Goal: Task Accomplishment & Management: Complete application form

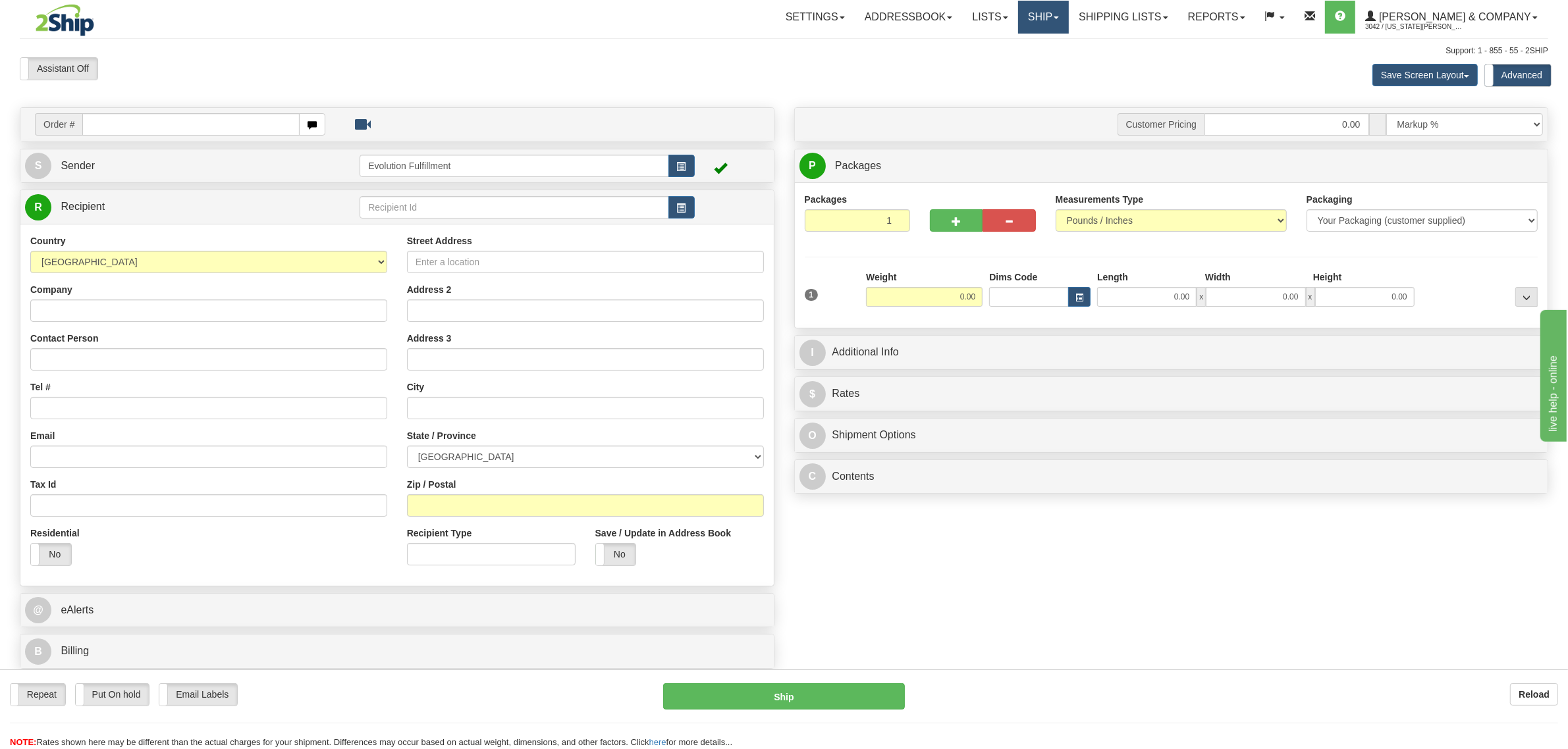
click at [1069, 24] on link "Ship" at bounding box center [1043, 17] width 51 height 33
click at [1055, 63] on span "OnHold / Order Queue" at bounding box center [1008, 63] width 93 height 11
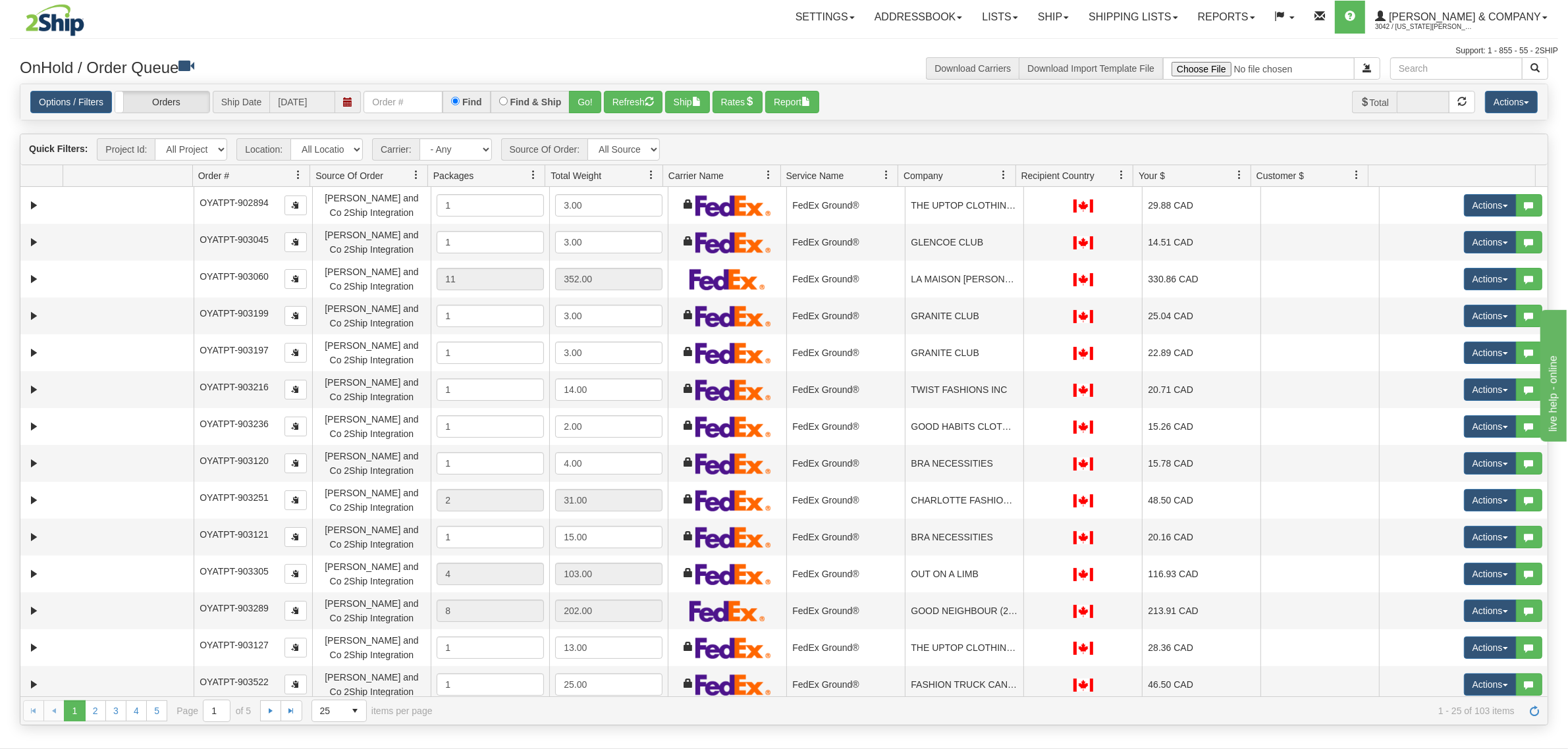
click at [885, 171] on span at bounding box center [886, 175] width 11 height 11
click at [903, 194] on span "Sort Ascending" at bounding box center [927, 205] width 104 height 35
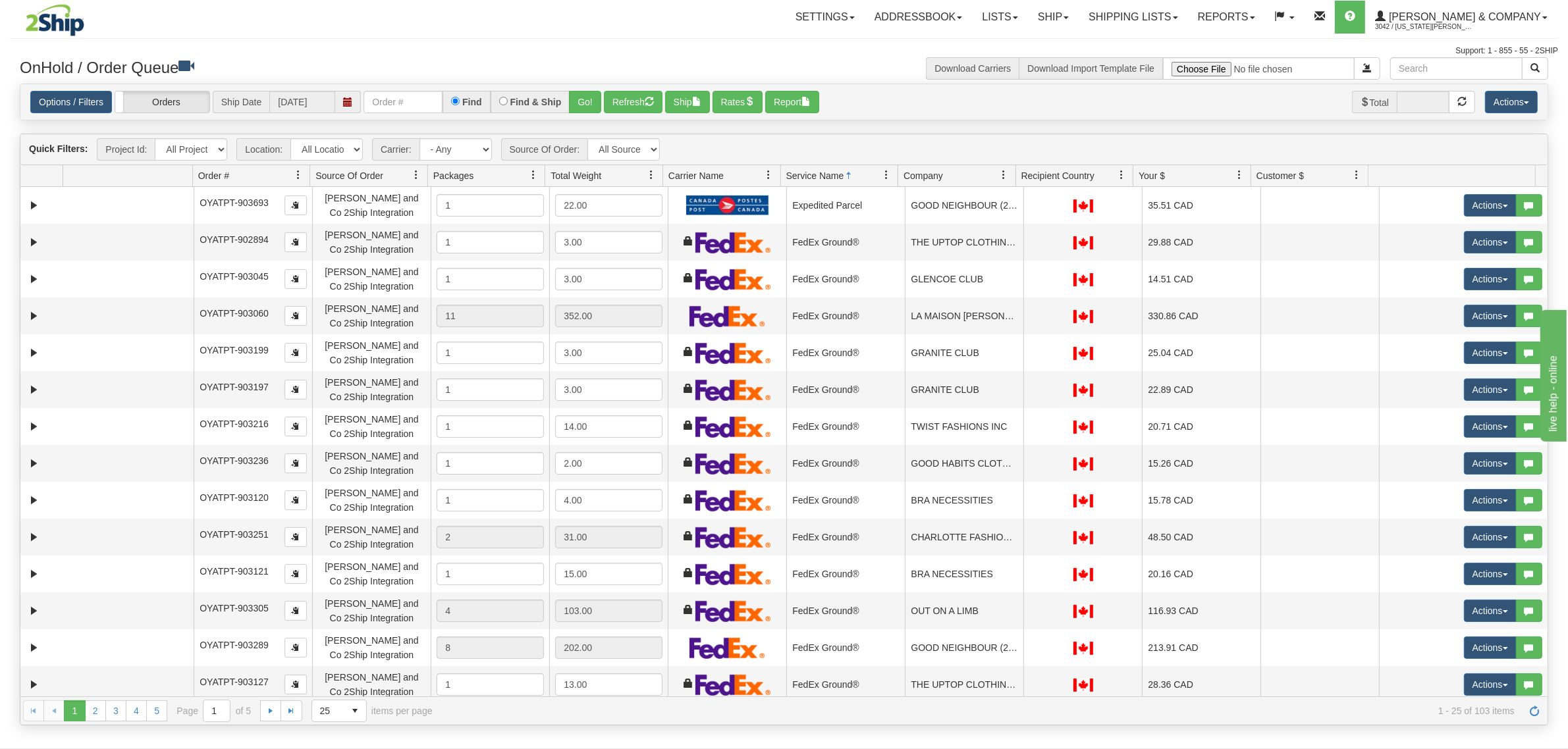
click at [1004, 168] on link at bounding box center [1004, 175] width 23 height 23
click at [1021, 208] on span "Sort Ascending" at bounding box center [1051, 205] width 69 height 13
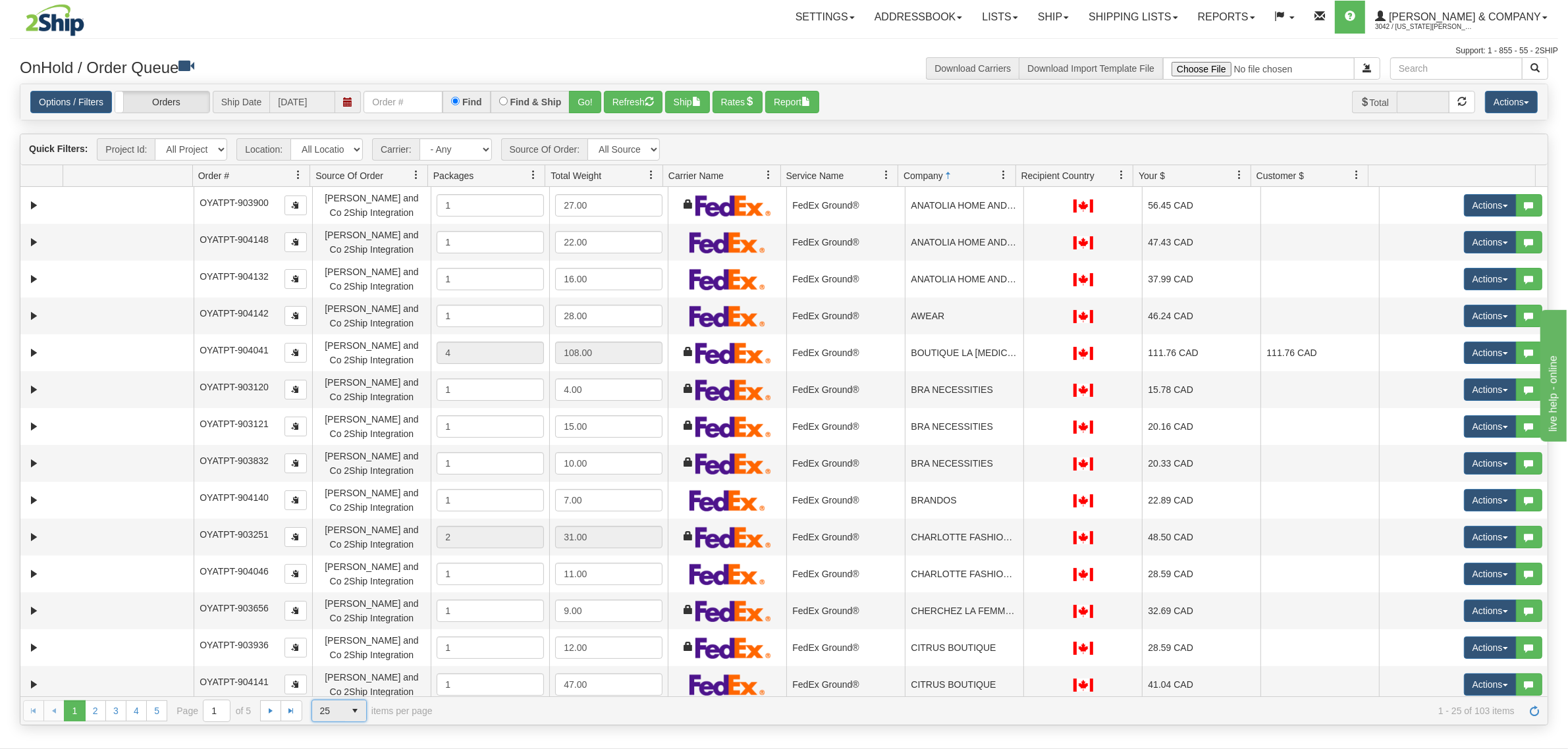
click at [362, 712] on span "select" at bounding box center [356, 711] width 21 height 21
click at [354, 686] on li "100" at bounding box center [338, 690] width 54 height 18
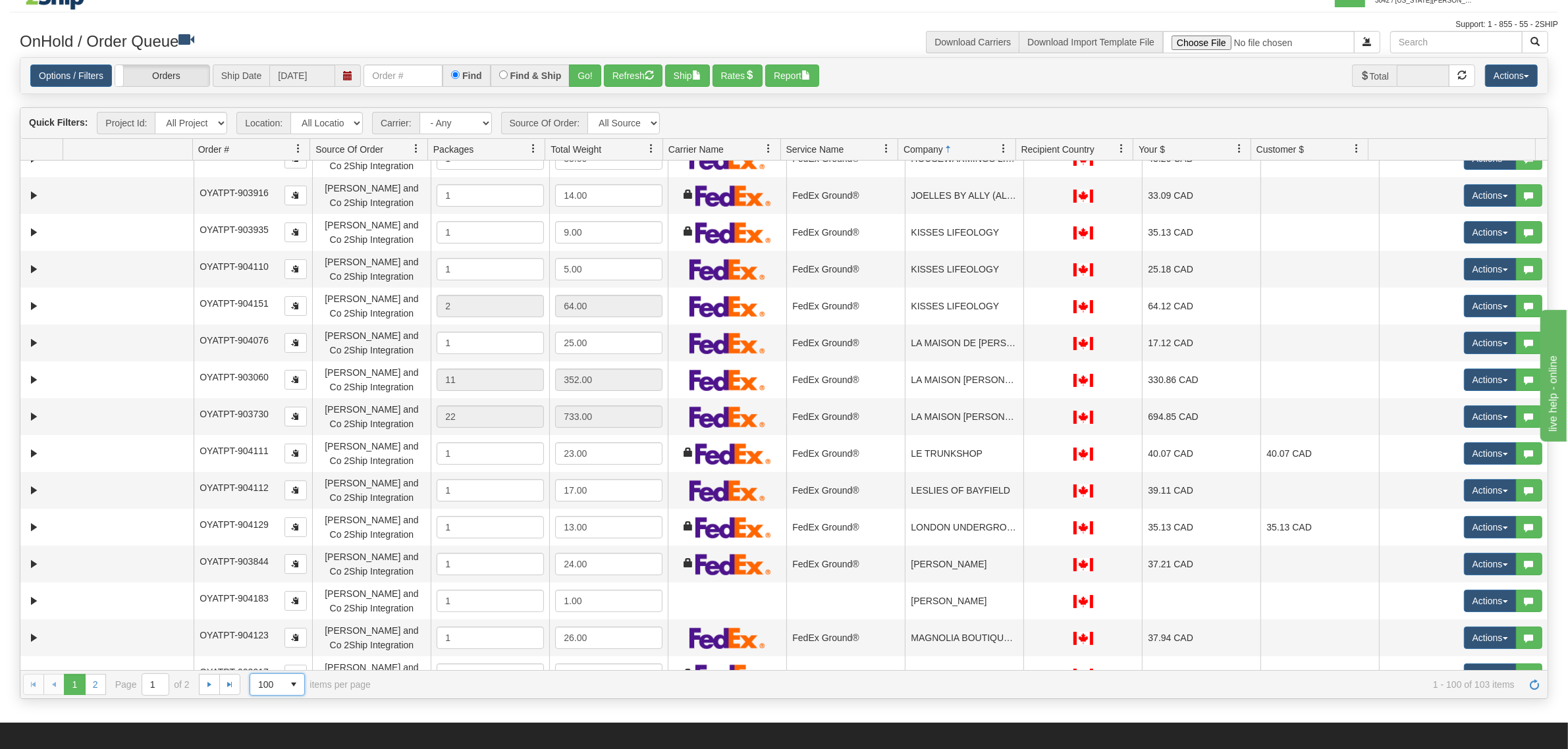
scroll to position [1563, 0]
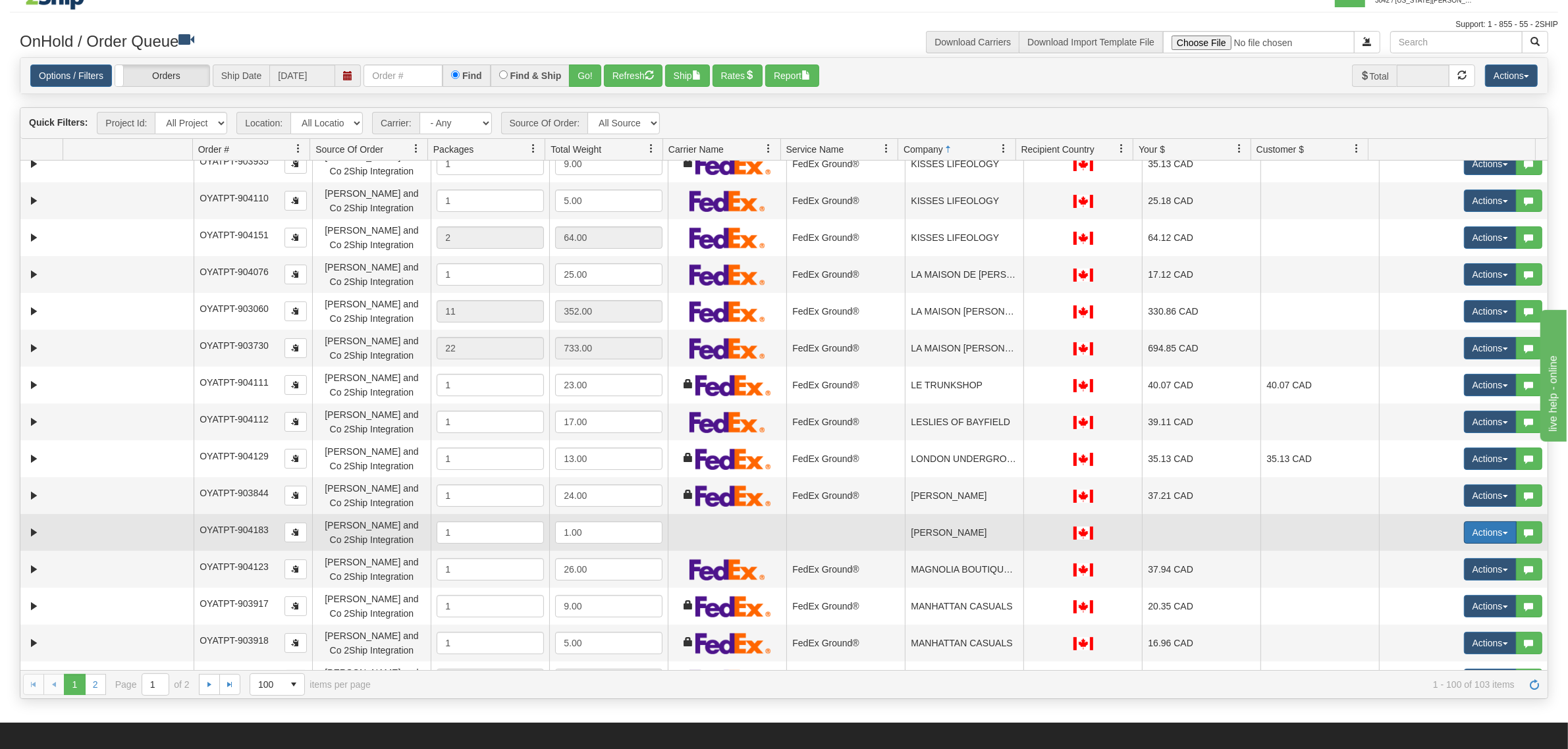
click at [1472, 531] on button "Actions" at bounding box center [1490, 533] width 52 height 23
click at [1426, 622] on span "Delete" at bounding box center [1441, 626] width 35 height 11
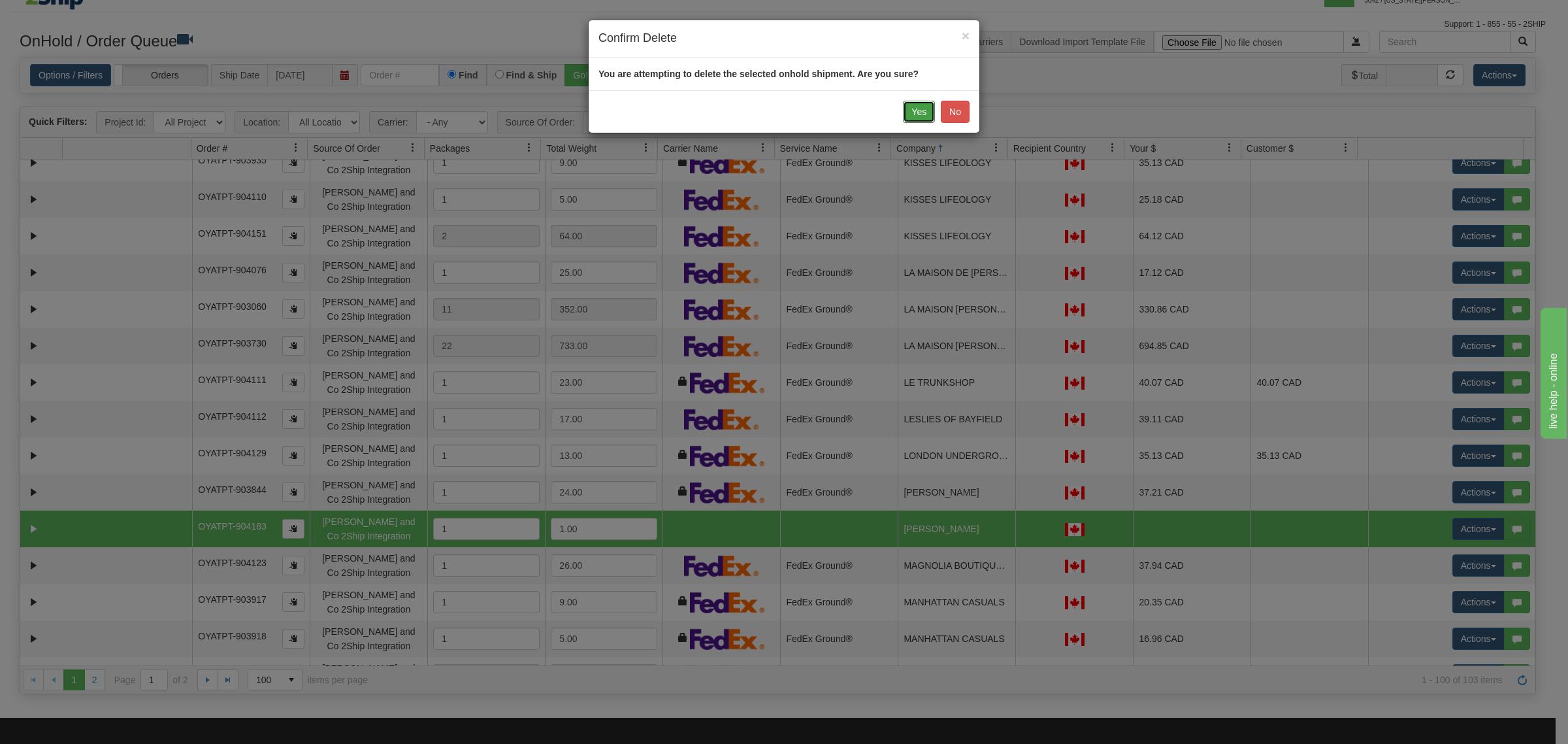
click at [905, 115] on button "Yes" at bounding box center [919, 112] width 32 height 23
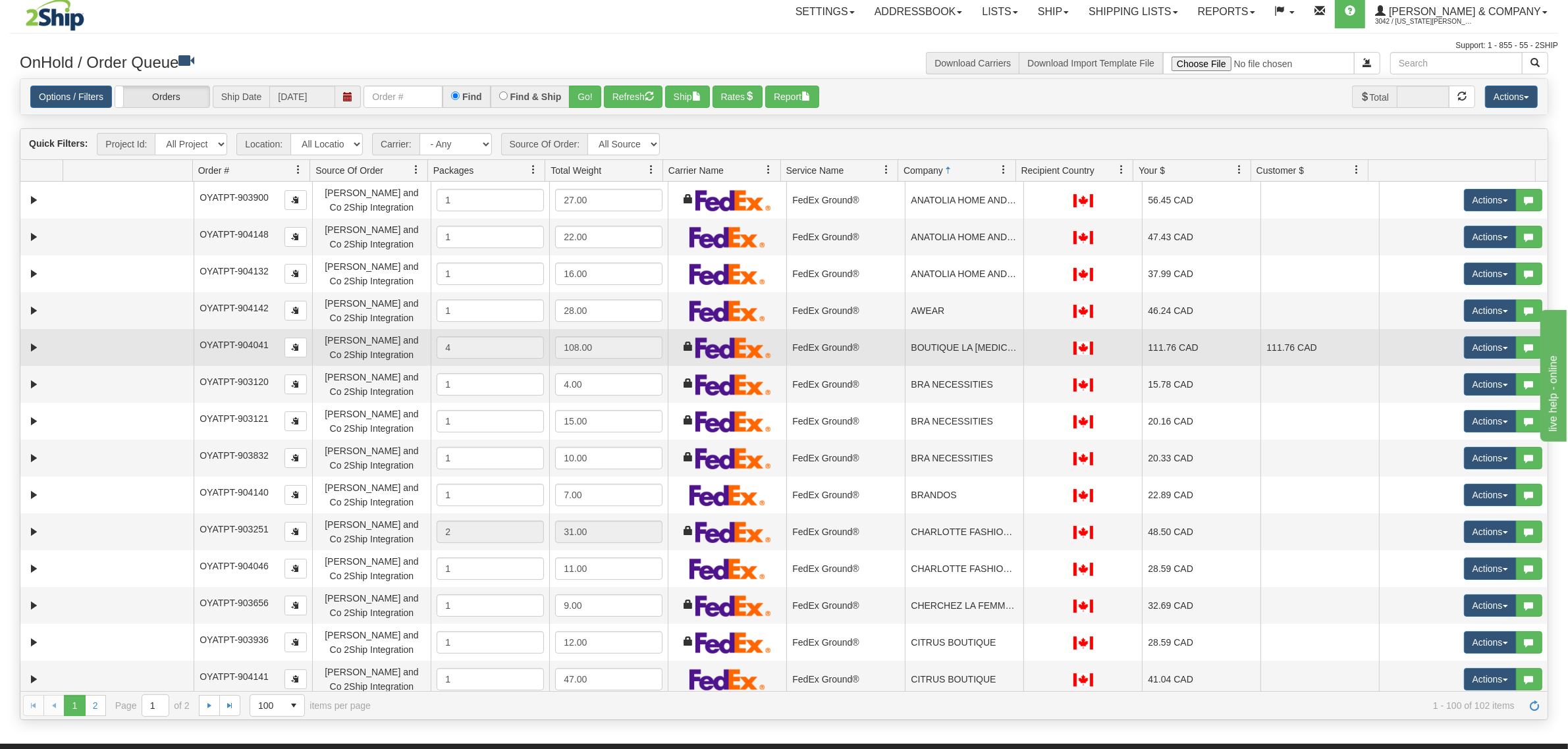
scroll to position [0, 0]
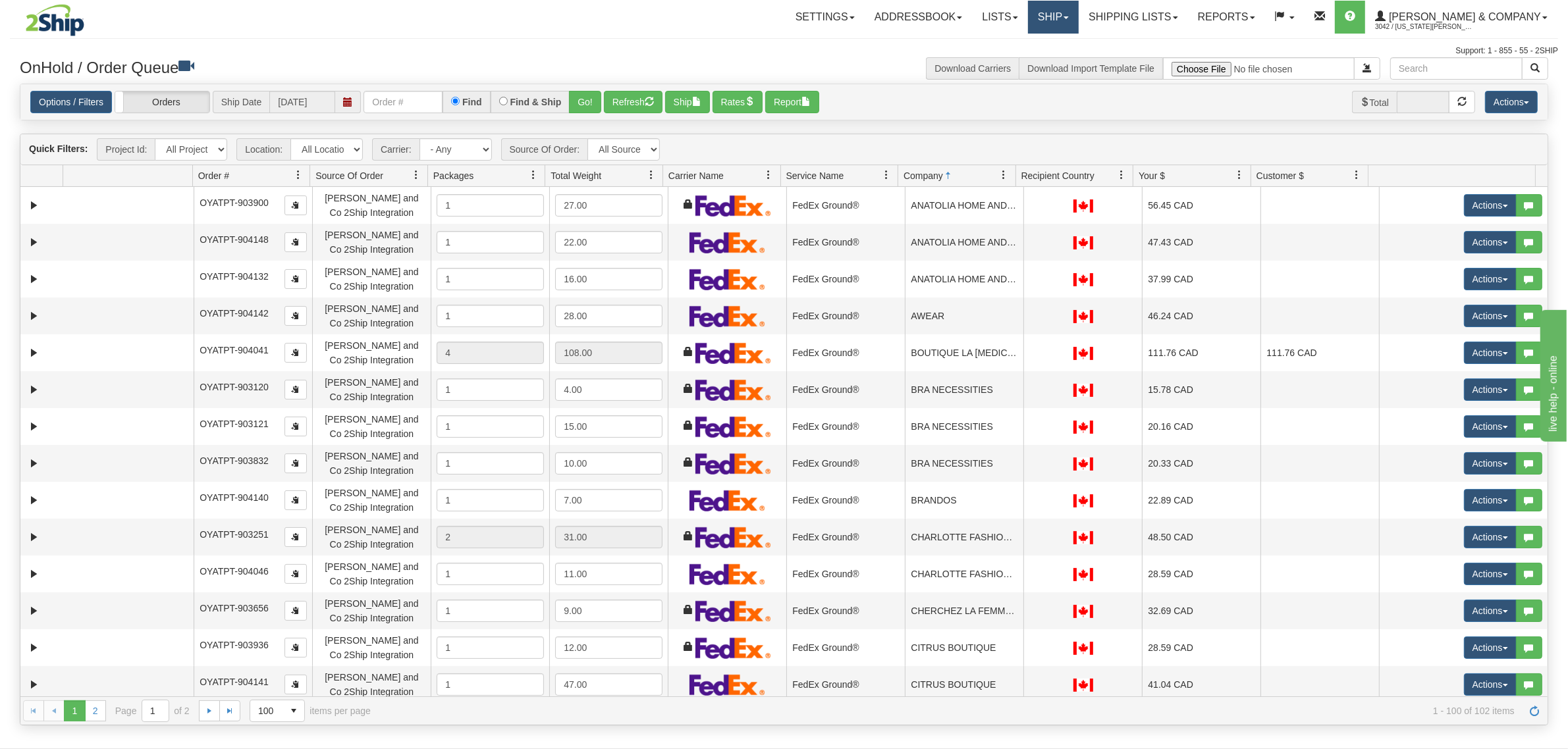
click at [1079, 14] on link "Ship" at bounding box center [1053, 17] width 51 height 33
click at [1078, 47] on link "Ship Screen" at bounding box center [1019, 46] width 119 height 17
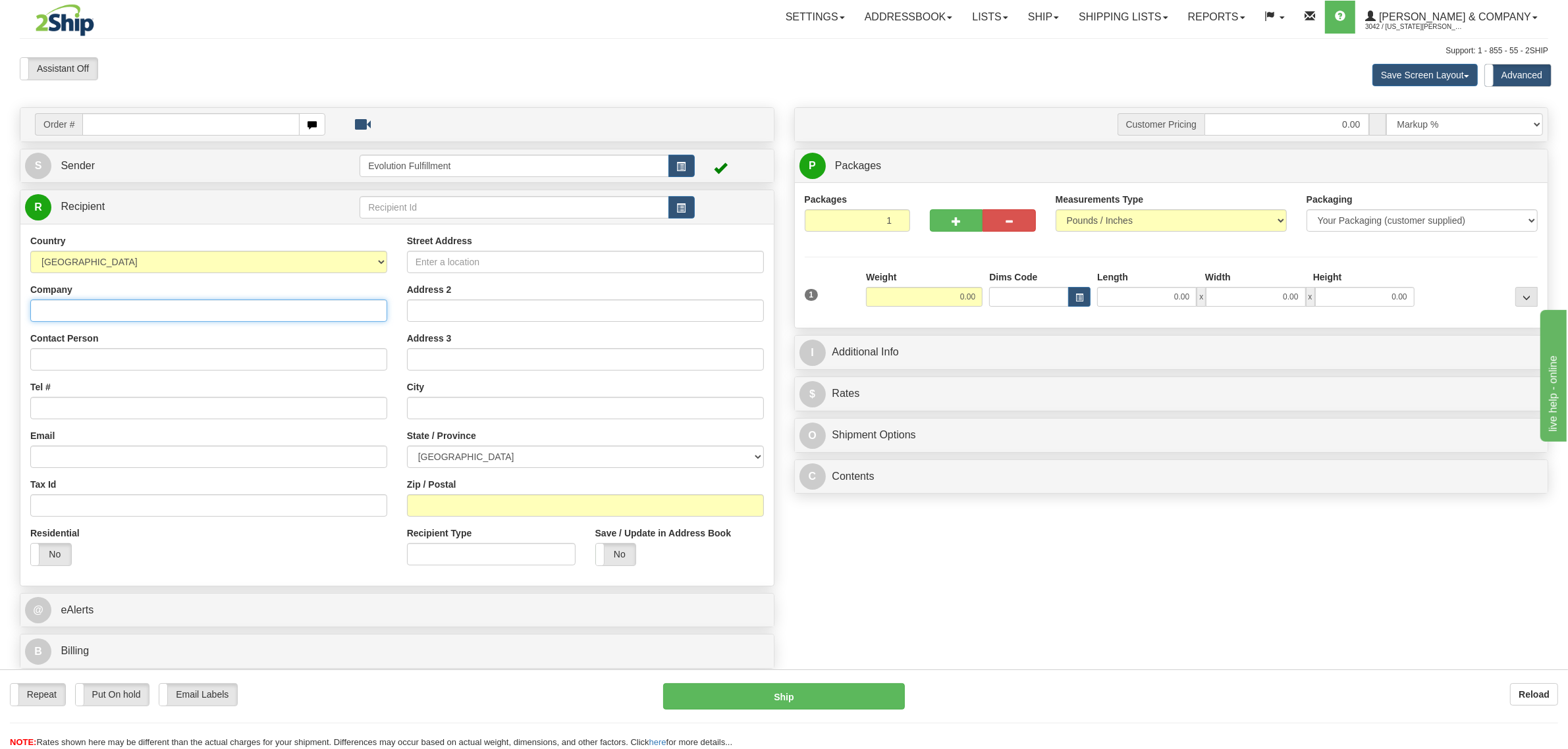
click at [153, 320] on input "Company" at bounding box center [208, 311] width 357 height 23
drag, startPoint x: 153, startPoint y: 322, endPoint x: 0, endPoint y: 310, distance: 153.5
click at [0, 310] on div "Toggle navigation Settings Shipping Preferences Fields Preferences New" at bounding box center [784, 374] width 1568 height 749
type input "[PERSON_NAME]"
click at [69, 371] on input "Contact Person" at bounding box center [208, 359] width 357 height 23
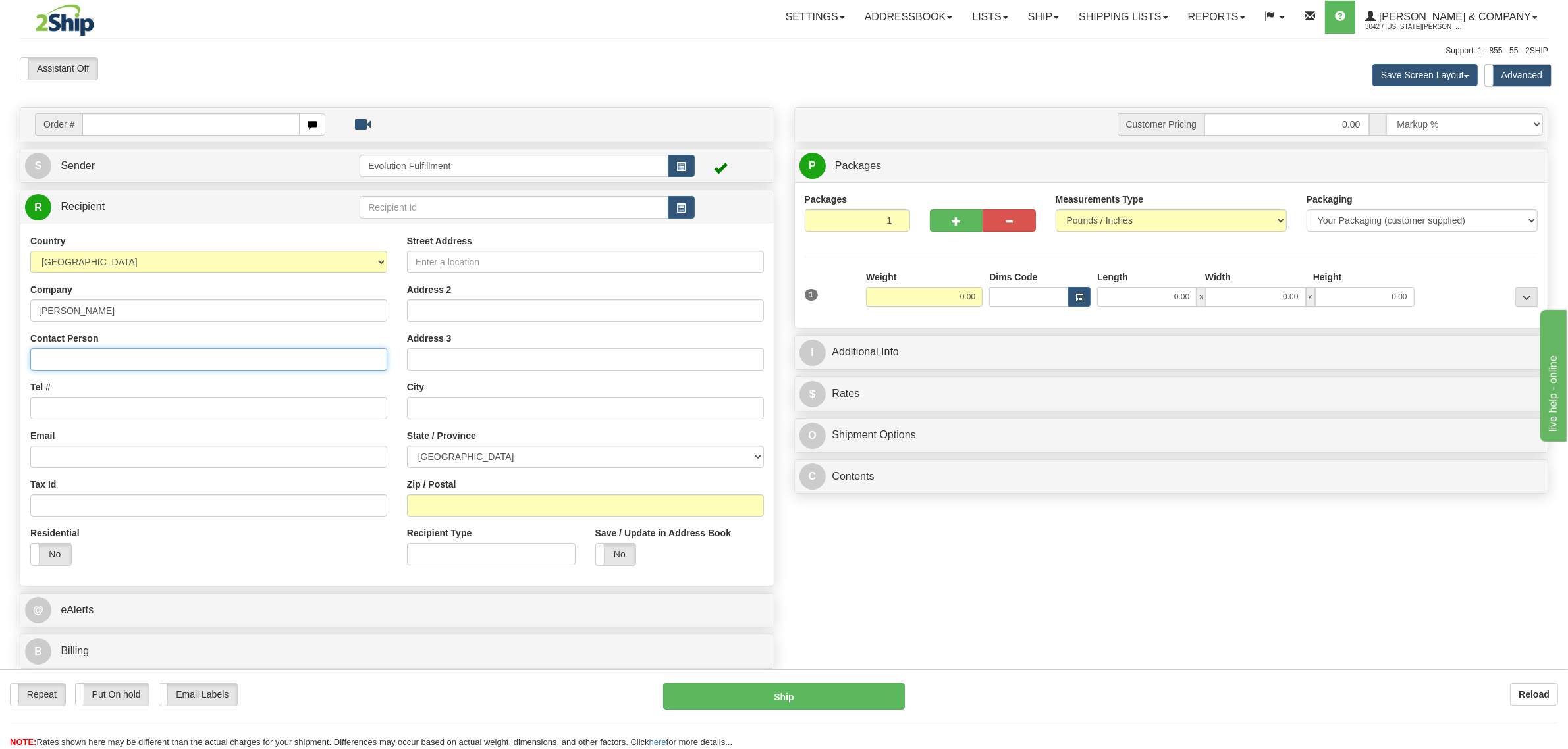
paste input "[PERSON_NAME]"
type input "[PERSON_NAME]"
click at [498, 267] on input "Street Address" at bounding box center [585, 262] width 357 height 23
type input "[STREET_ADDRESS]"
click at [1068, 12] on link "Ship" at bounding box center [1043, 17] width 51 height 33
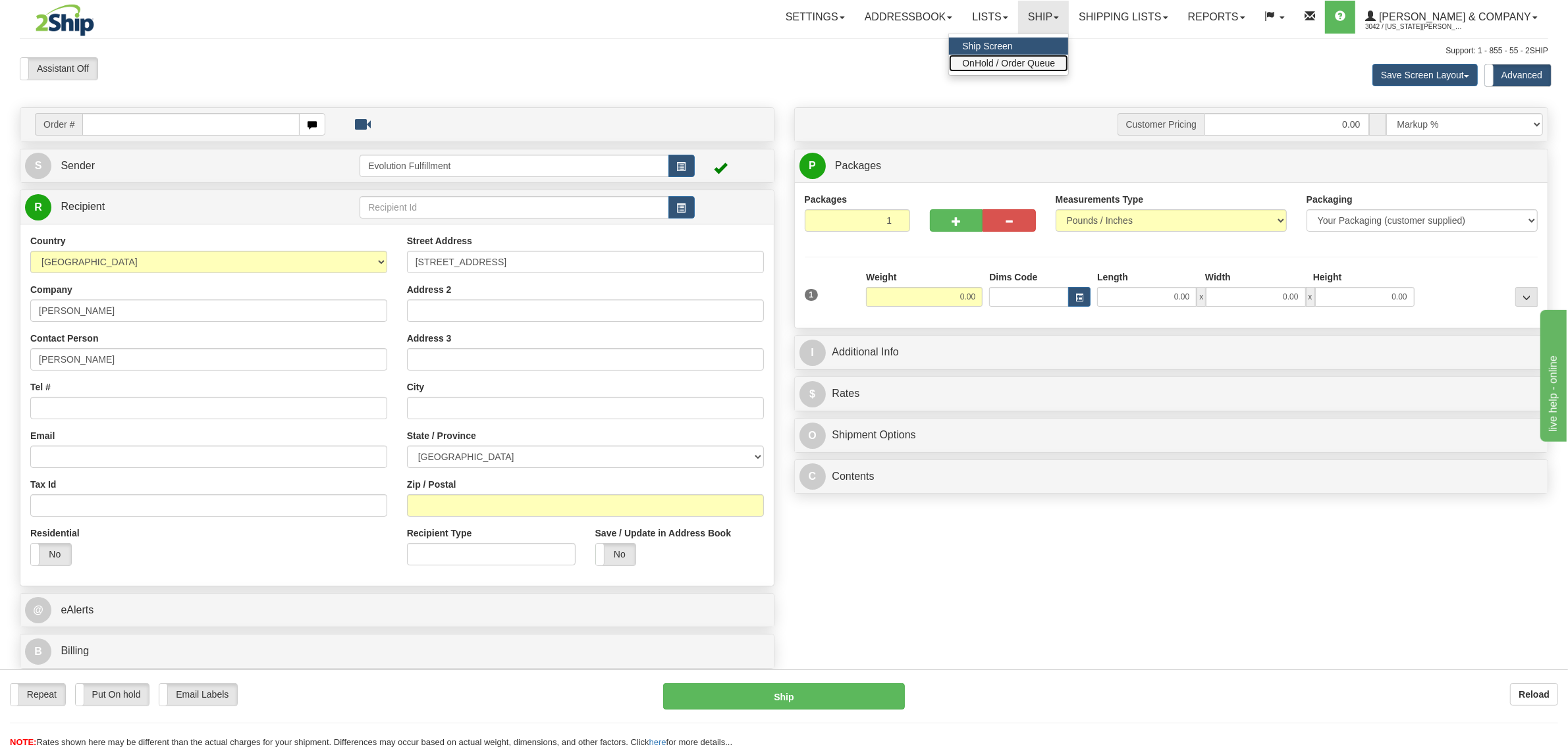
click at [1068, 57] on link "OnHold / Order Queue" at bounding box center [1009, 63] width 119 height 17
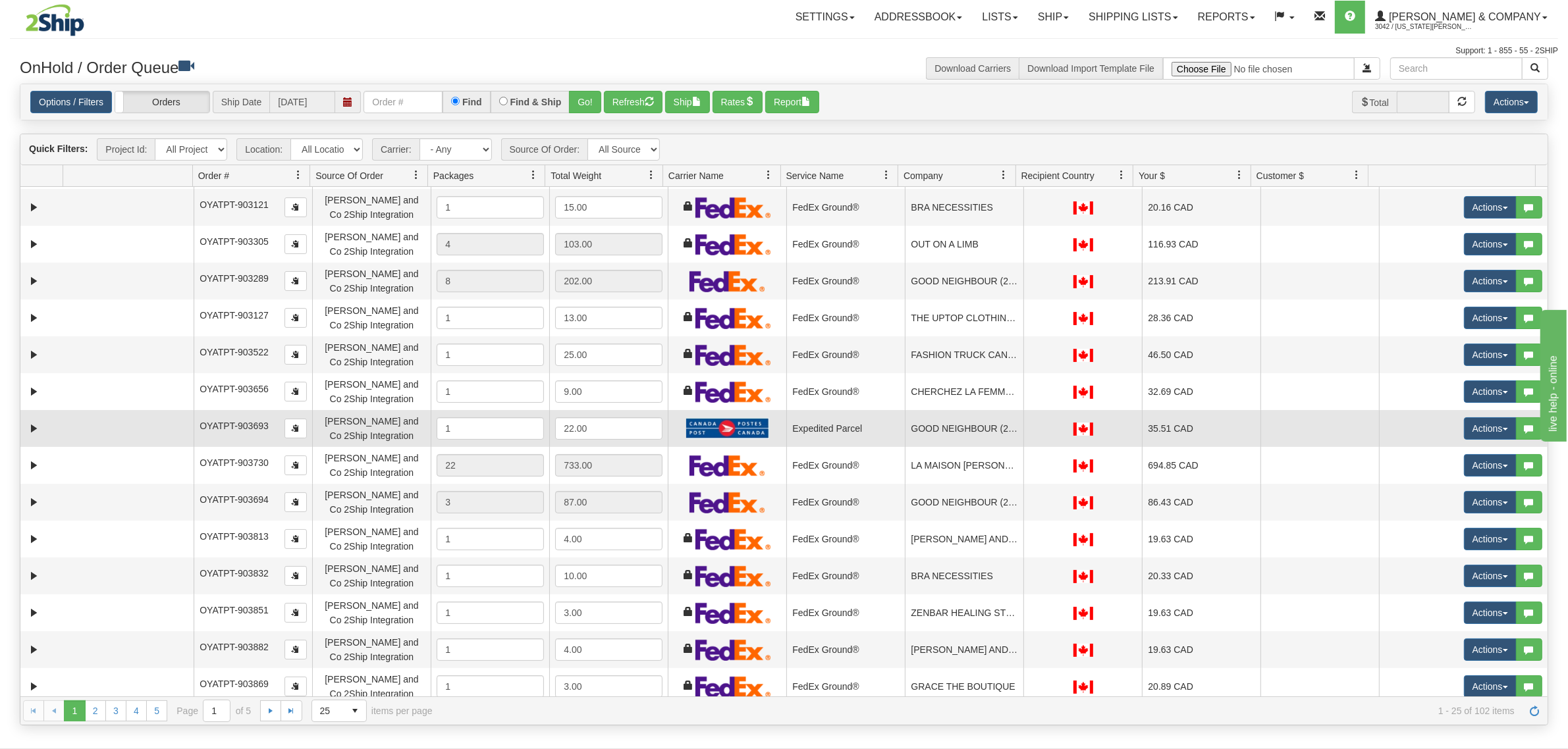
scroll to position [412, 0]
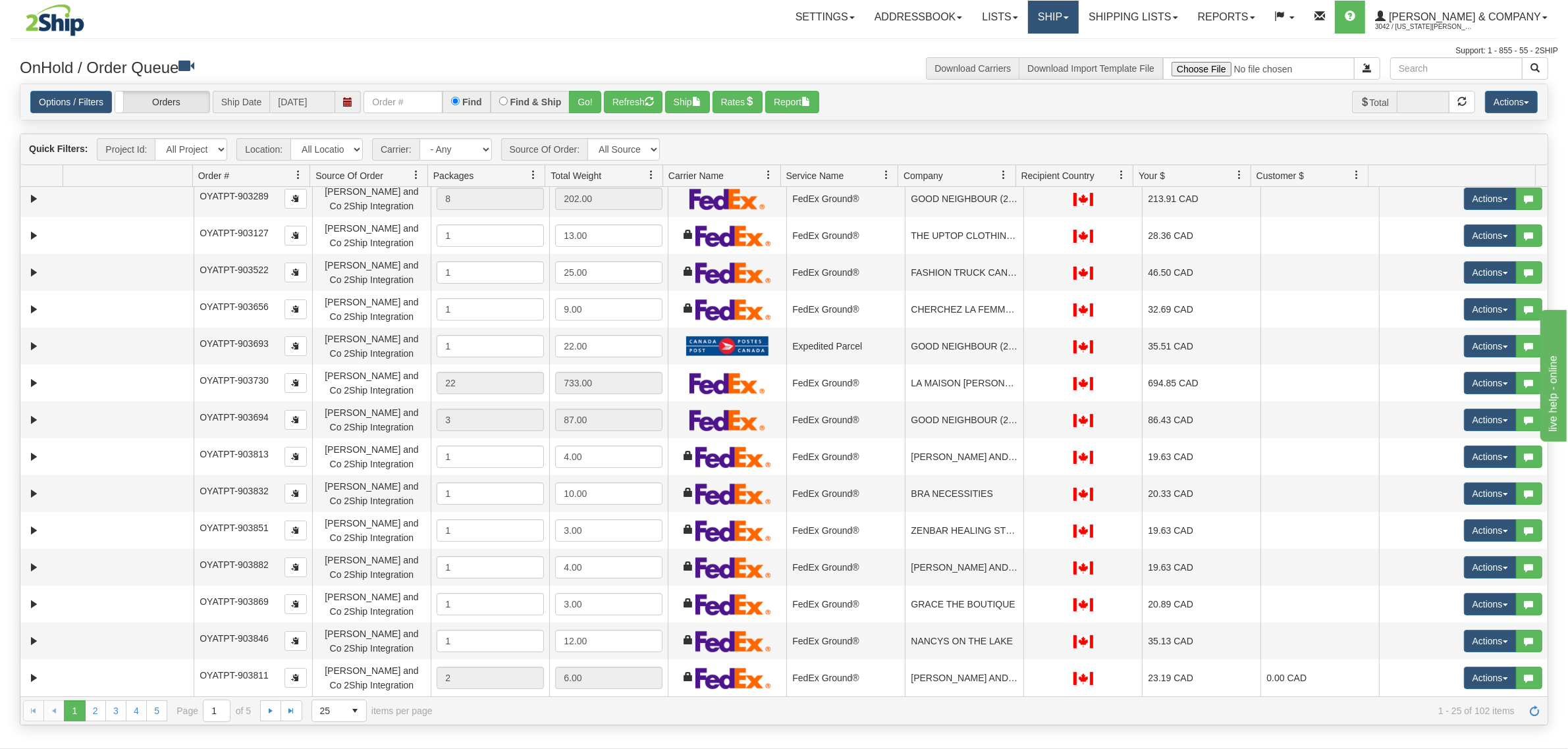
click at [1079, 20] on link "Ship" at bounding box center [1053, 17] width 51 height 33
click at [1078, 41] on link "Ship Screen" at bounding box center [1019, 46] width 119 height 17
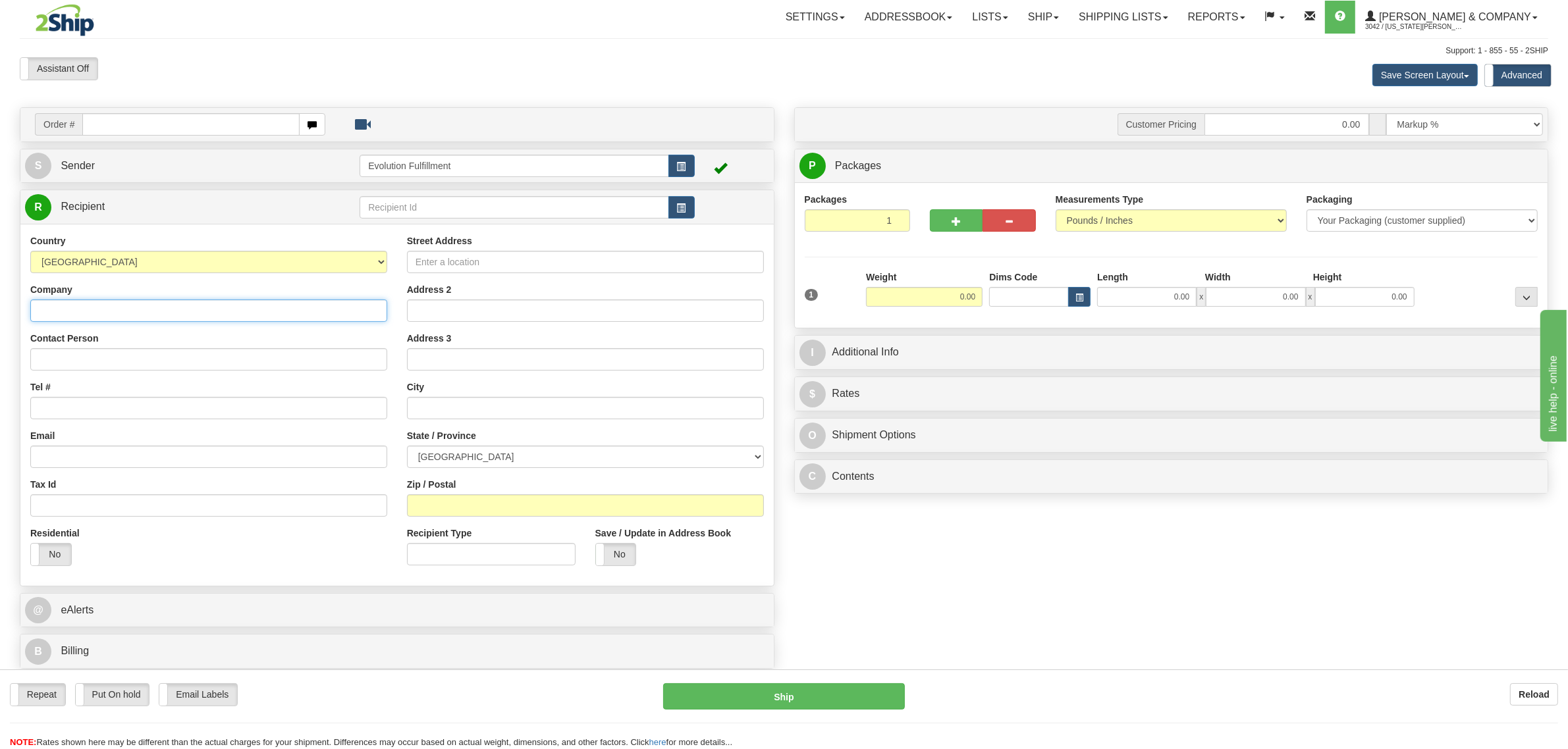
click at [130, 317] on input "Company" at bounding box center [208, 311] width 357 height 23
type input "[PERSON_NAME]"
click at [517, 264] on input "Street Address" at bounding box center [585, 262] width 357 height 23
type input "[STREET_ADDRESS]"
click at [442, 403] on input "text" at bounding box center [585, 408] width 357 height 23
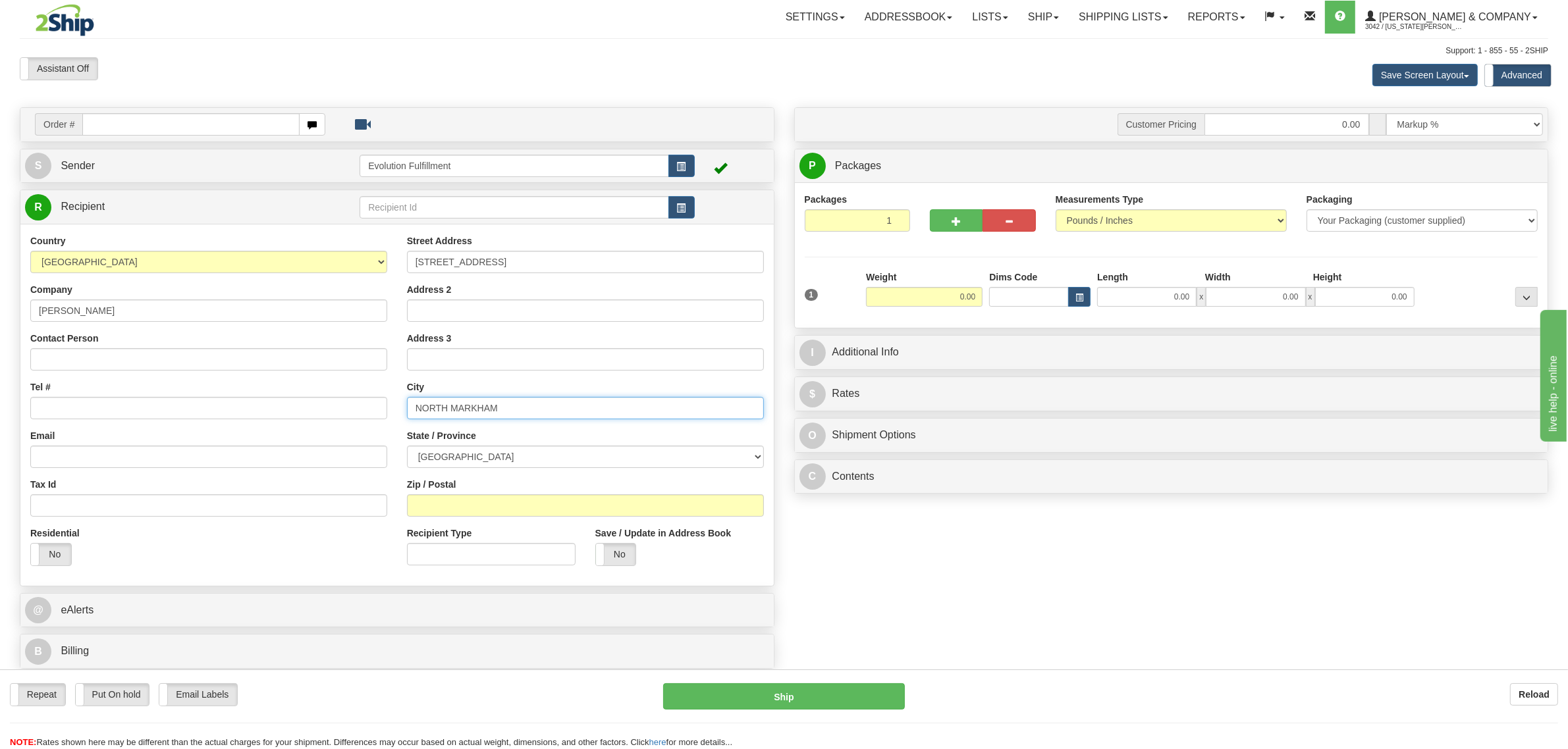
type input "NORTH MARKHAM"
click at [484, 452] on select "[GEOGRAPHIC_DATA] [GEOGRAPHIC_DATA] [GEOGRAPHIC_DATA] [GEOGRAPHIC_DATA] [GEOGRA…" at bounding box center [585, 457] width 357 height 23
select select "ON"
click at [407, 447] on select "[GEOGRAPHIC_DATA] [GEOGRAPHIC_DATA] [GEOGRAPHIC_DATA] [GEOGRAPHIC_DATA] [GEOGRA…" at bounding box center [585, 457] width 357 height 23
click at [465, 515] on input "Zip / Postal" at bounding box center [585, 506] width 357 height 23
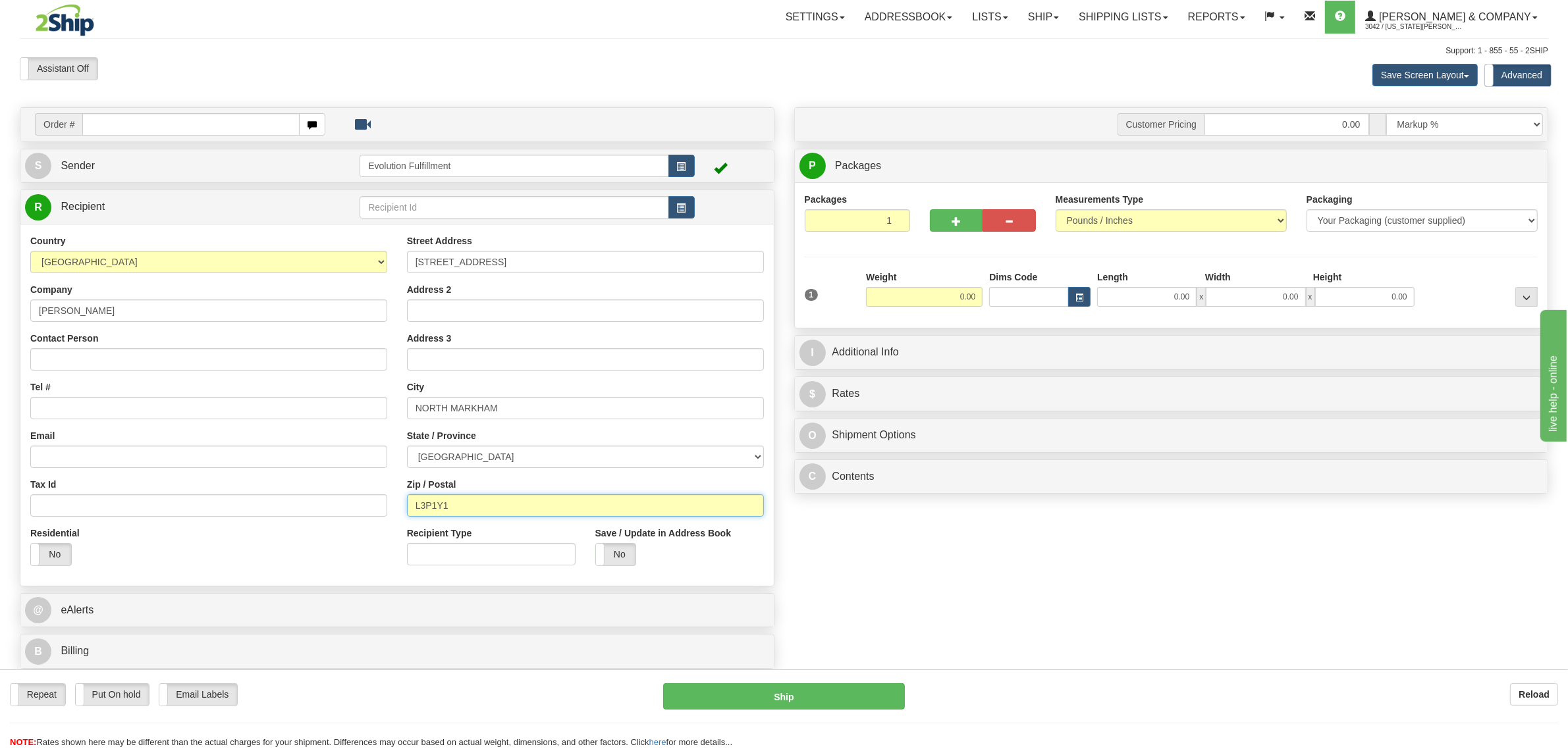
type input "L3P1Y1"
click at [145, 356] on input "Contact Person" at bounding box center [208, 359] width 357 height 23
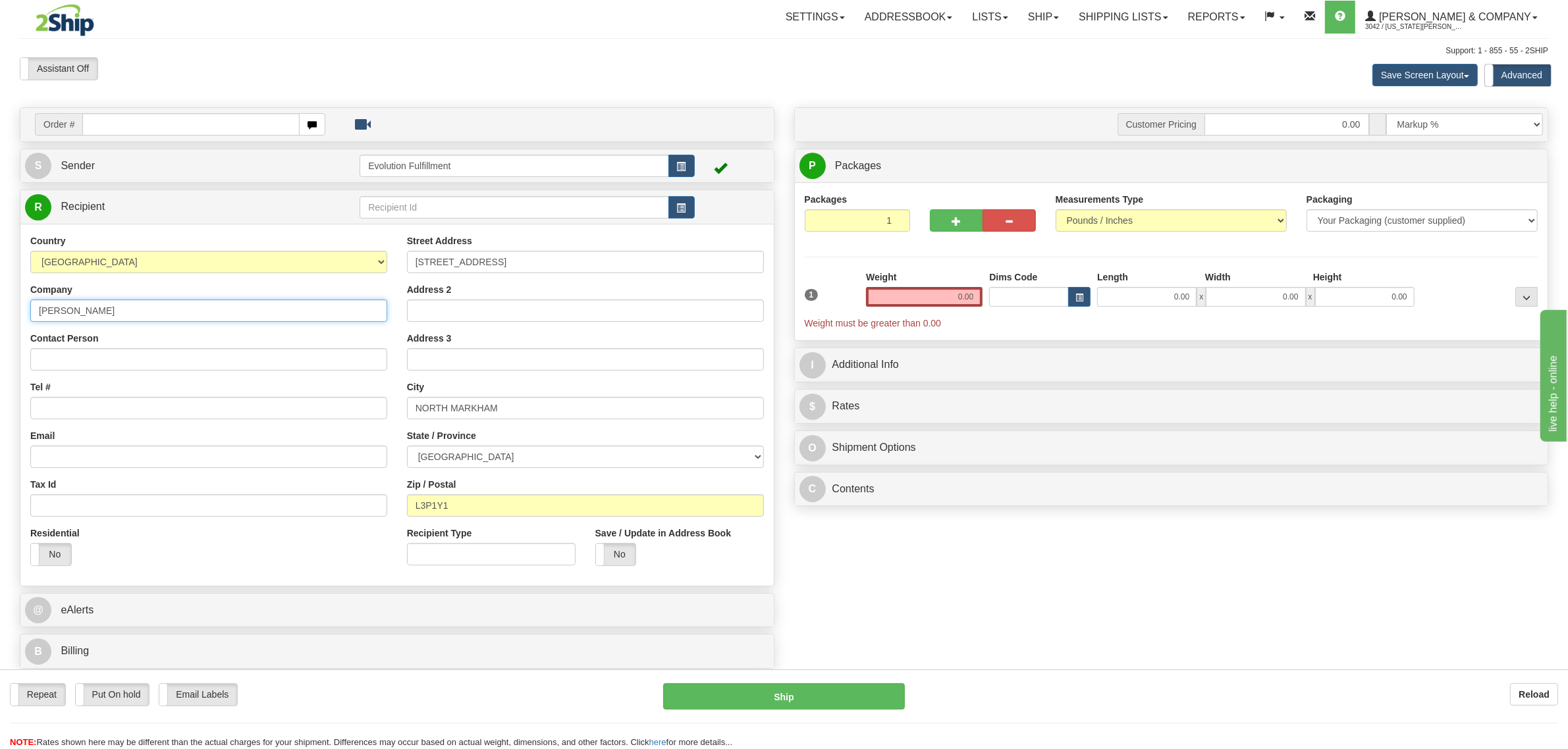
drag, startPoint x: 150, startPoint y: 308, endPoint x: 0, endPoint y: 310, distance: 150.0
click at [0, 310] on div "Toggle navigation Settings Shipping Preferences Fields Preferences New" at bounding box center [784, 374] width 1568 height 749
click at [60, 366] on input "Contact Person" at bounding box center [208, 359] width 357 height 23
paste input "[PERSON_NAME]"
type input "[PERSON_NAME]"
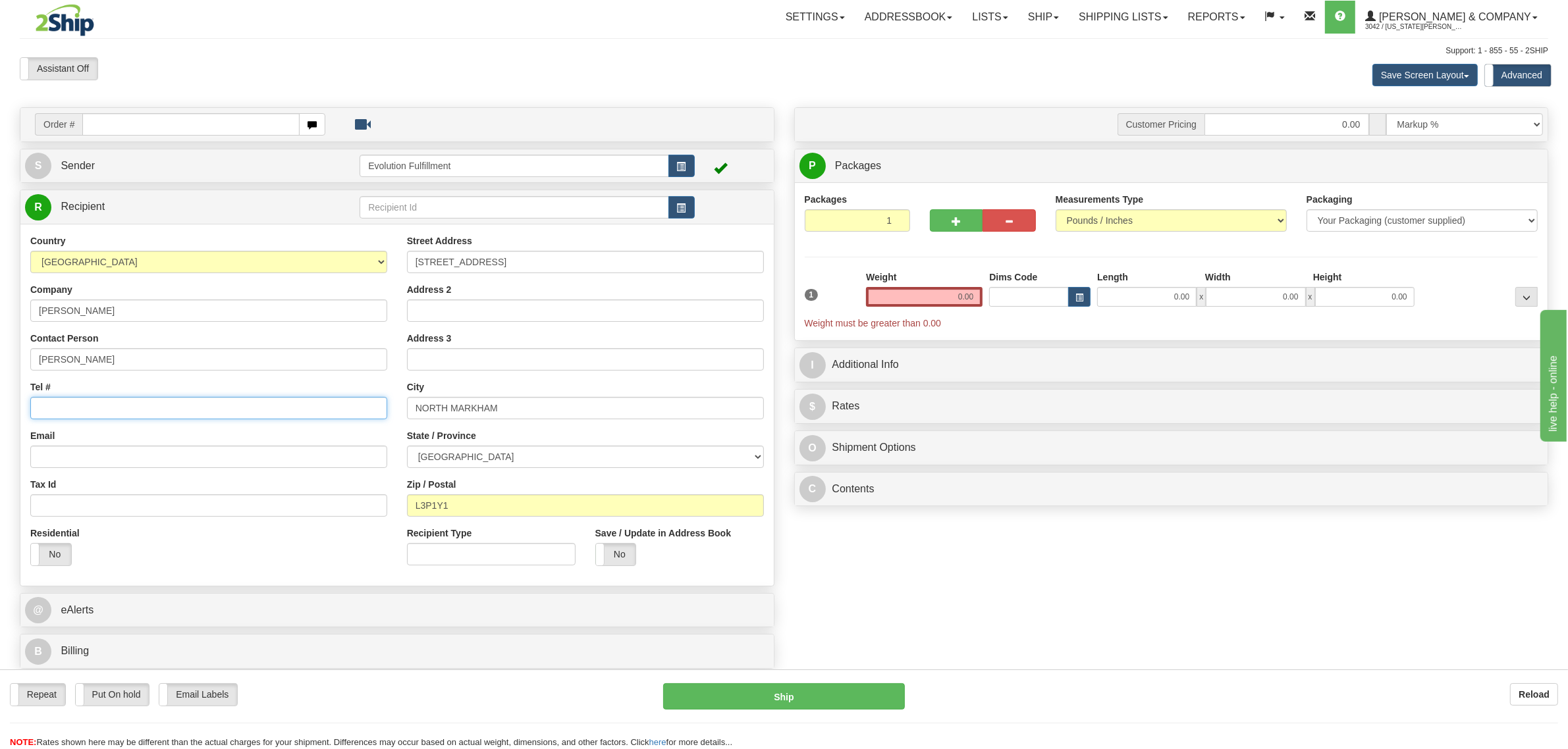
click at [74, 408] on input "Tel #" at bounding box center [208, 408] width 357 height 23
click at [97, 410] on input "Tel #" at bounding box center [208, 408] width 357 height 23
click at [99, 410] on input "Tel #" at bounding box center [208, 408] width 357 height 23
drag, startPoint x: 170, startPoint y: 406, endPoint x: 203, endPoint y: 415, distance: 34.2
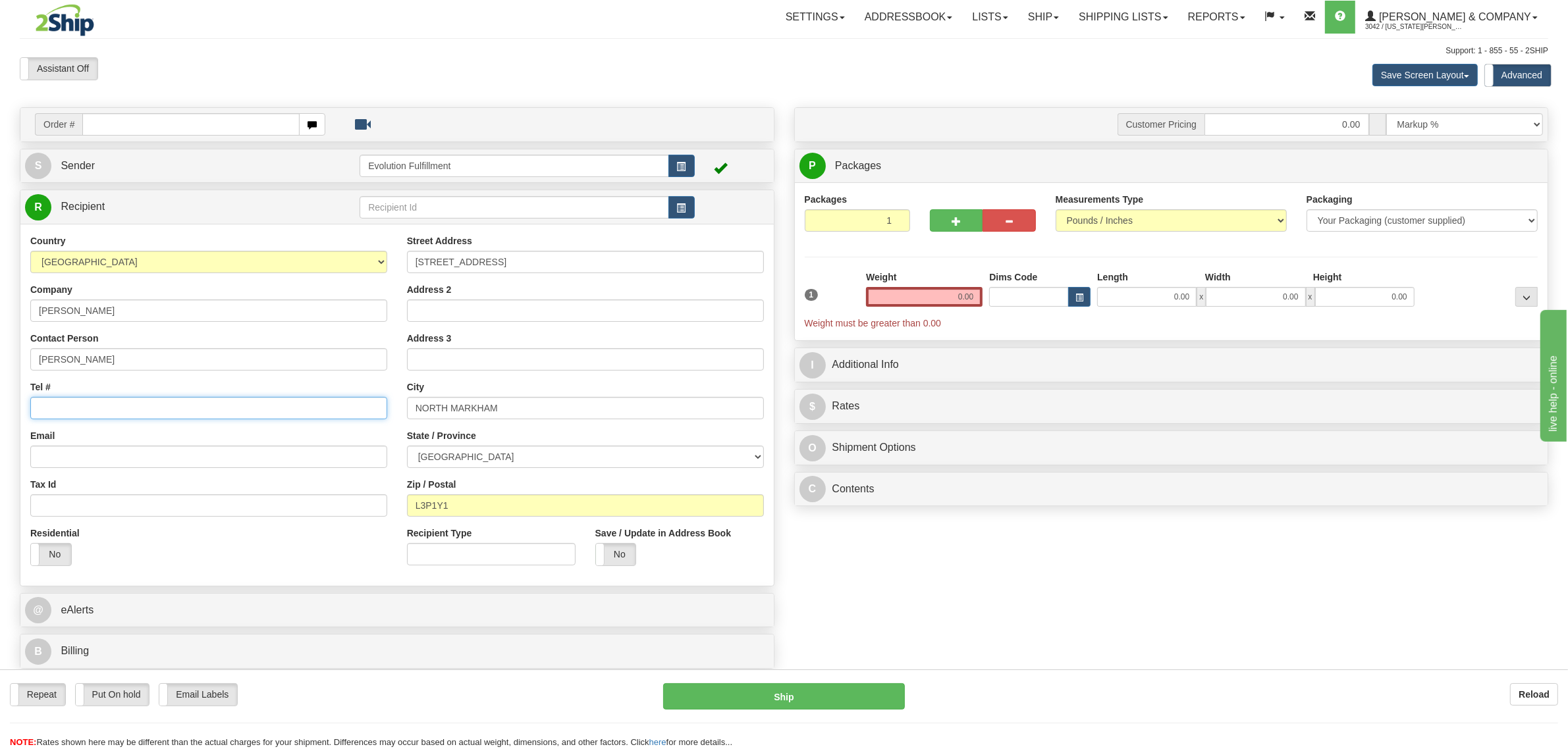
click at [174, 406] on input "Tel #" at bounding box center [208, 408] width 357 height 23
click at [308, 465] on input "Email" at bounding box center [208, 457] width 357 height 23
click at [277, 407] on input "Tel #" at bounding box center [208, 408] width 357 height 23
type input "4168827508"
click at [213, 458] on input "Email" at bounding box center [208, 457] width 357 height 23
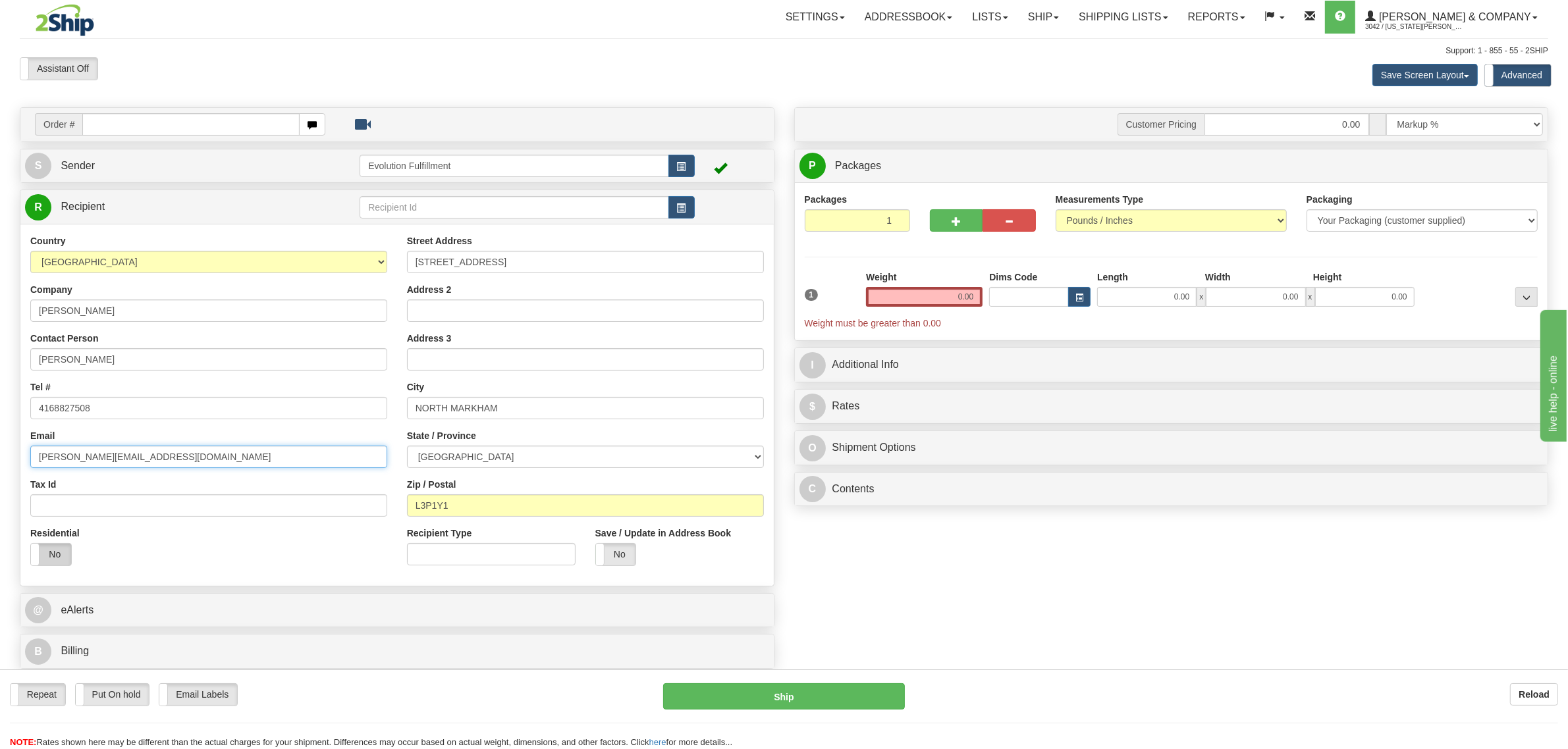
type input "[PERSON_NAME][EMAIL_ADDRESS][DOMAIN_NAME]"
click at [50, 550] on label "No" at bounding box center [51, 554] width 40 height 21
drag, startPoint x: 932, startPoint y: 292, endPoint x: 1018, endPoint y: 295, distance: 86.1
click at [1018, 295] on div "1 Weight 0.00 Dims Code 0.00" at bounding box center [1172, 300] width 740 height 60
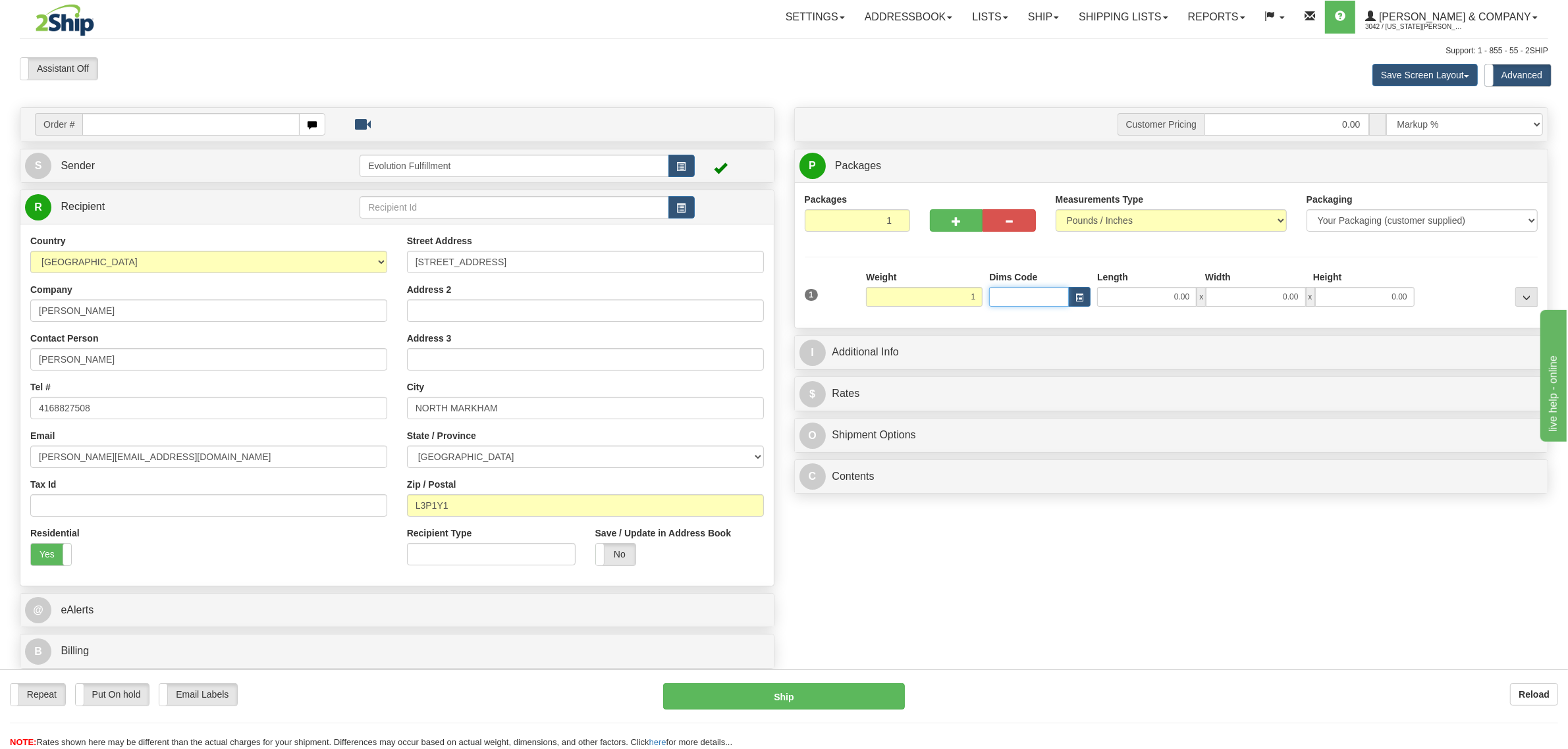
type input "1.00"
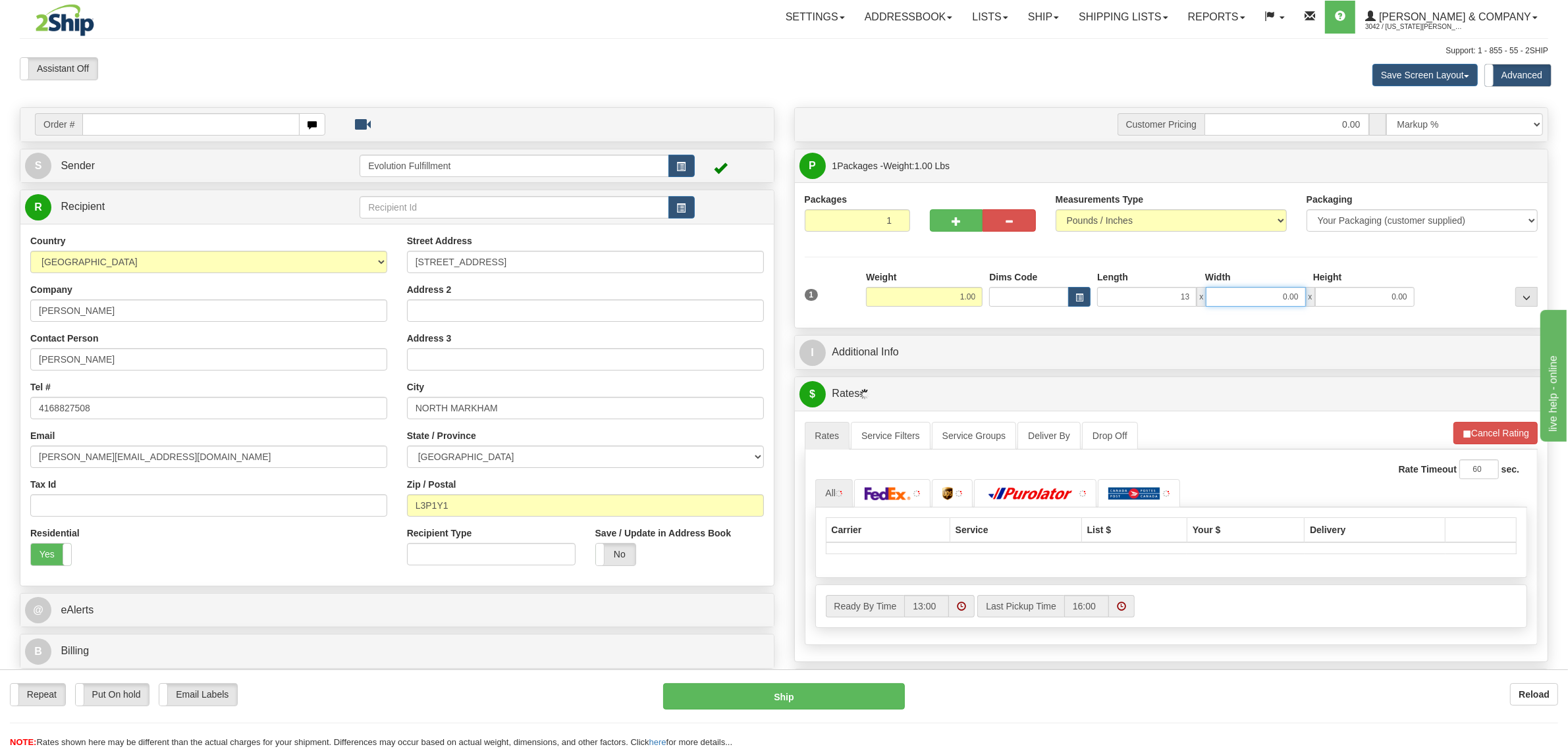
type input "13.00"
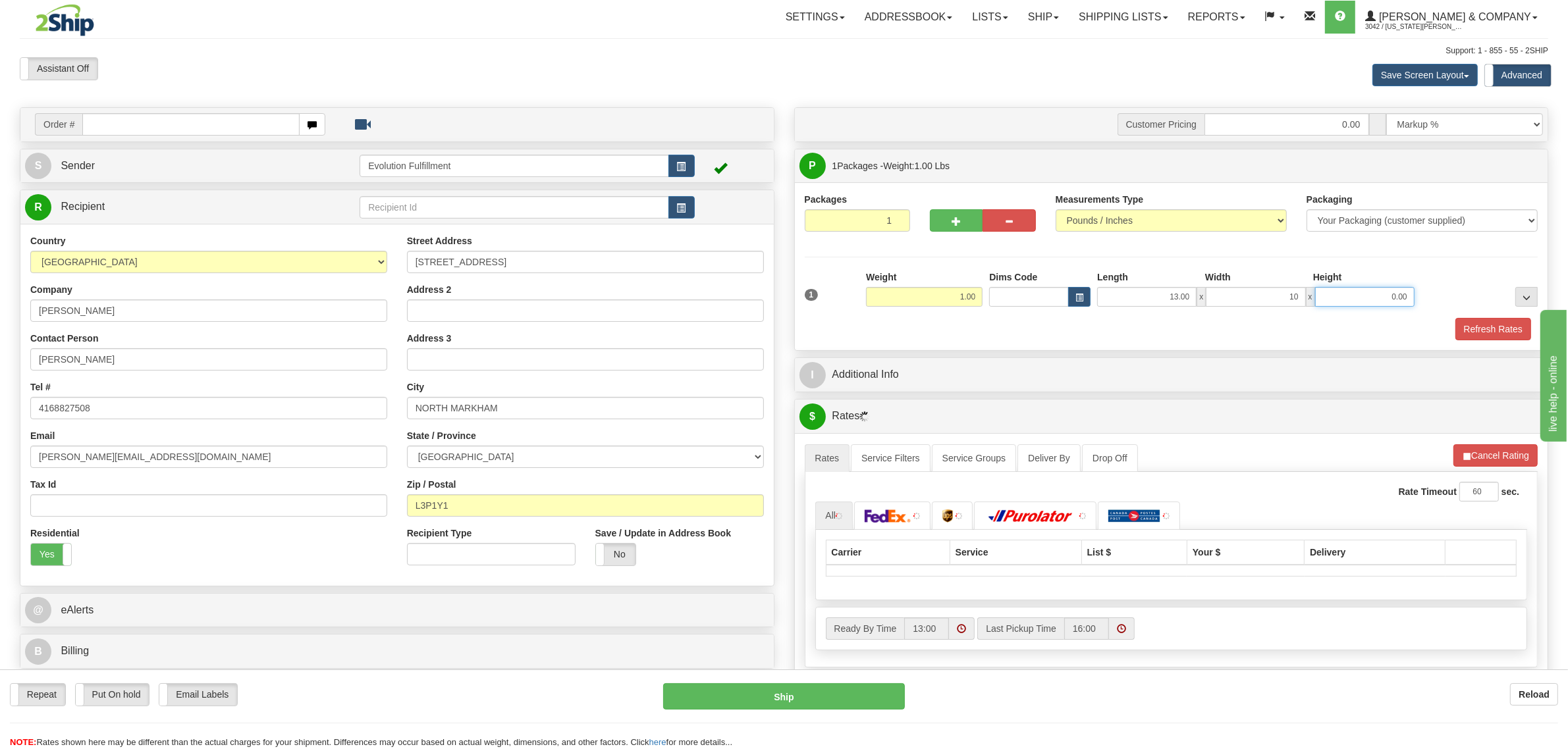
type input "10.00"
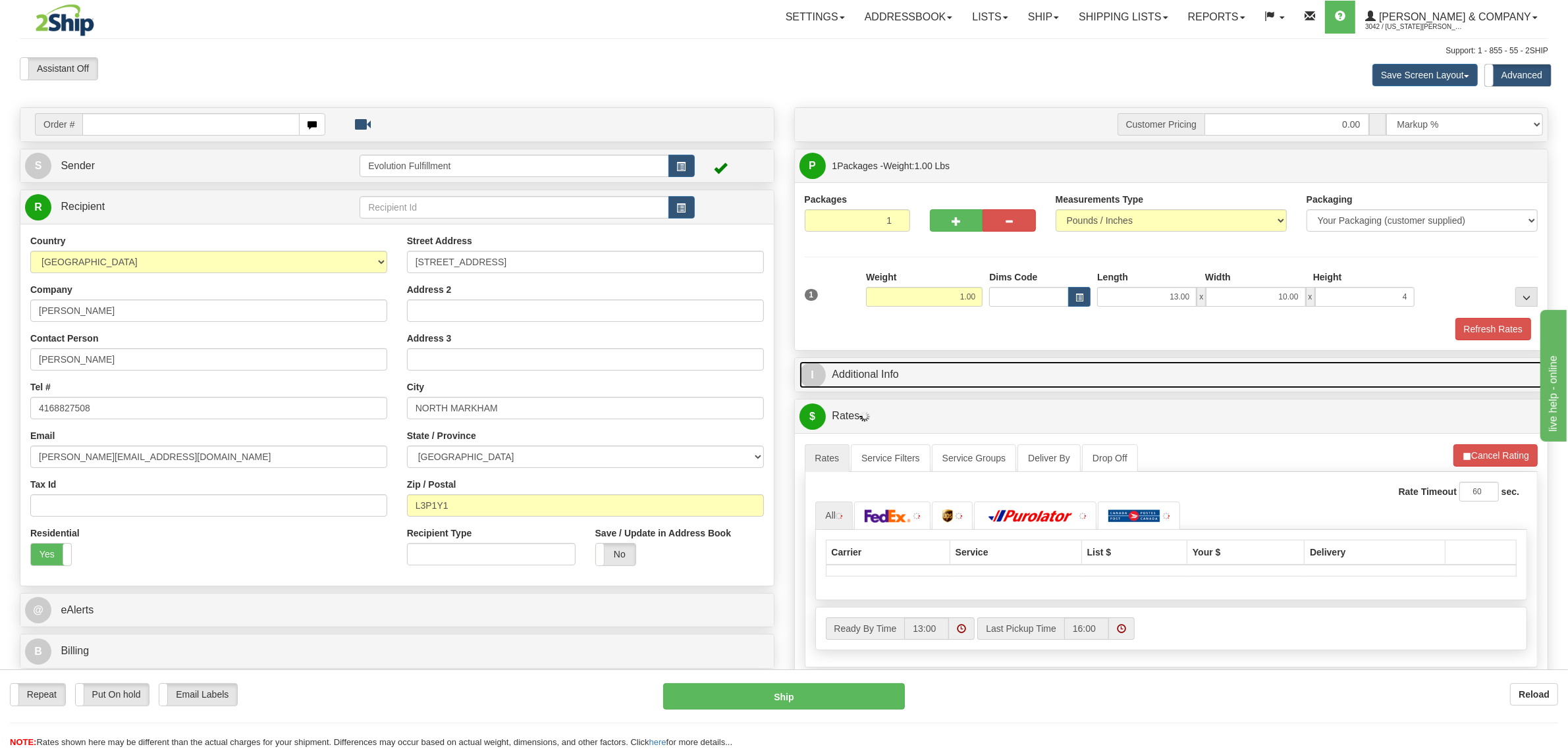
type input "4.00"
click at [947, 366] on link "I Additional Info" at bounding box center [1172, 375] width 744 height 27
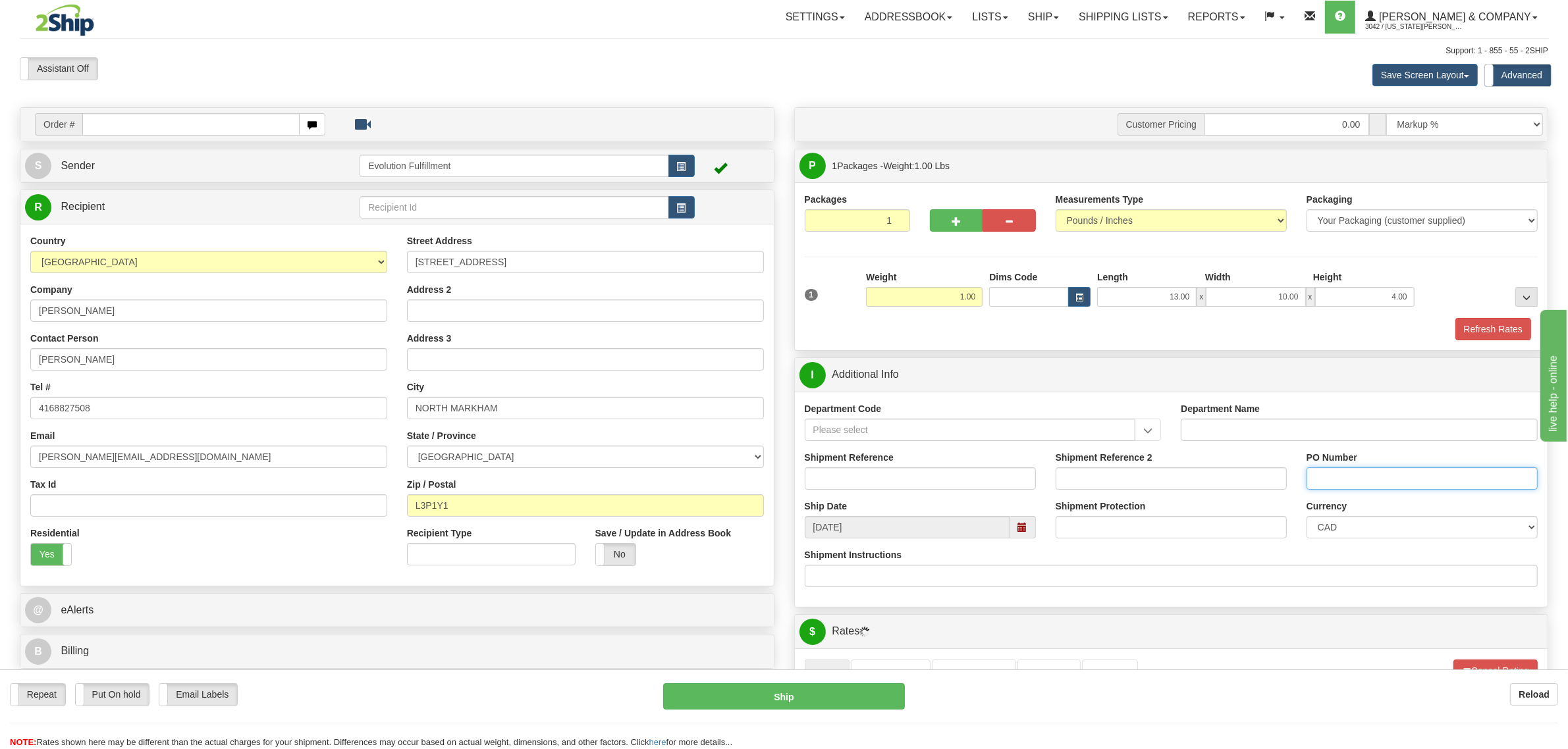
click at [1327, 488] on input "PO Number" at bounding box center [1422, 479] width 231 height 23
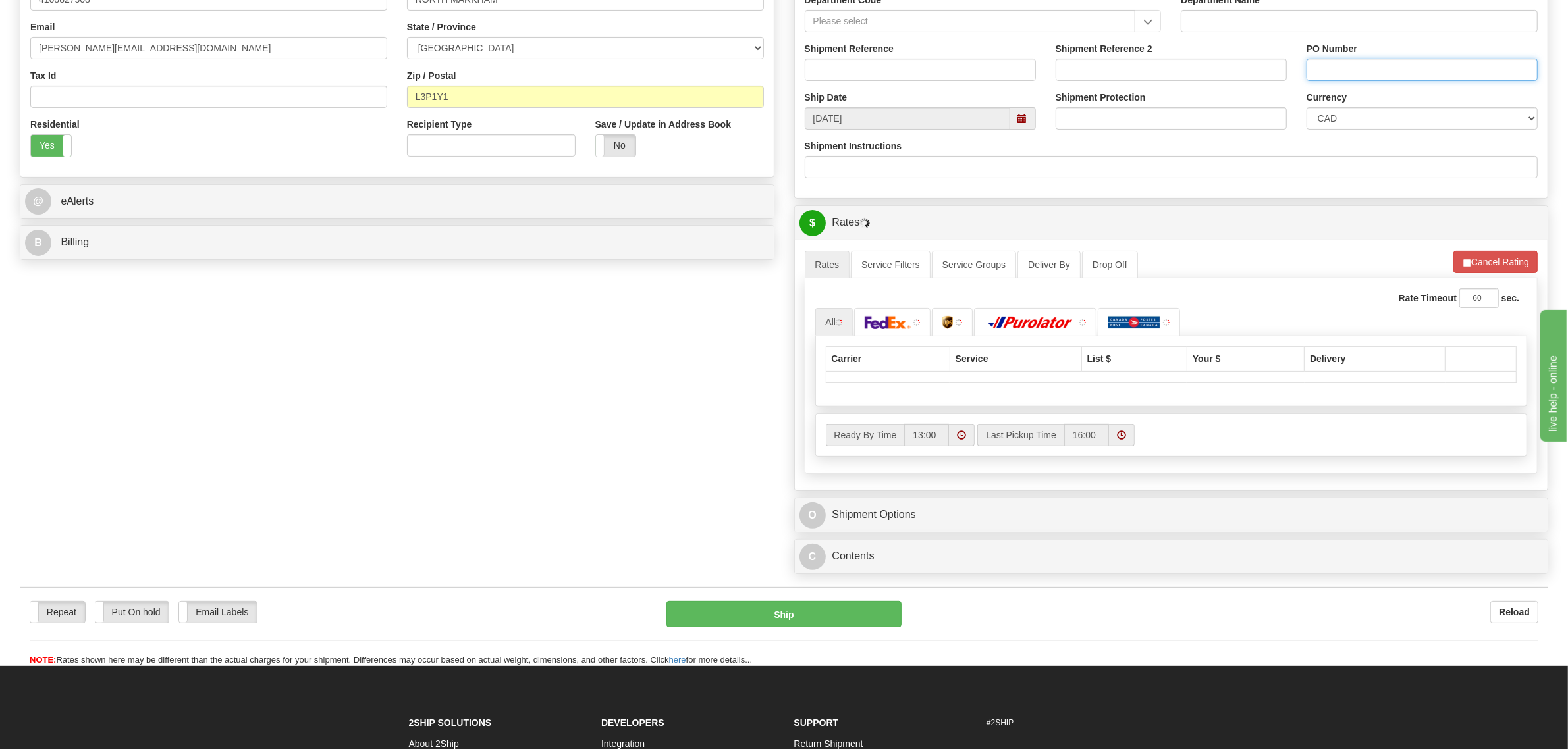
scroll to position [412, 0]
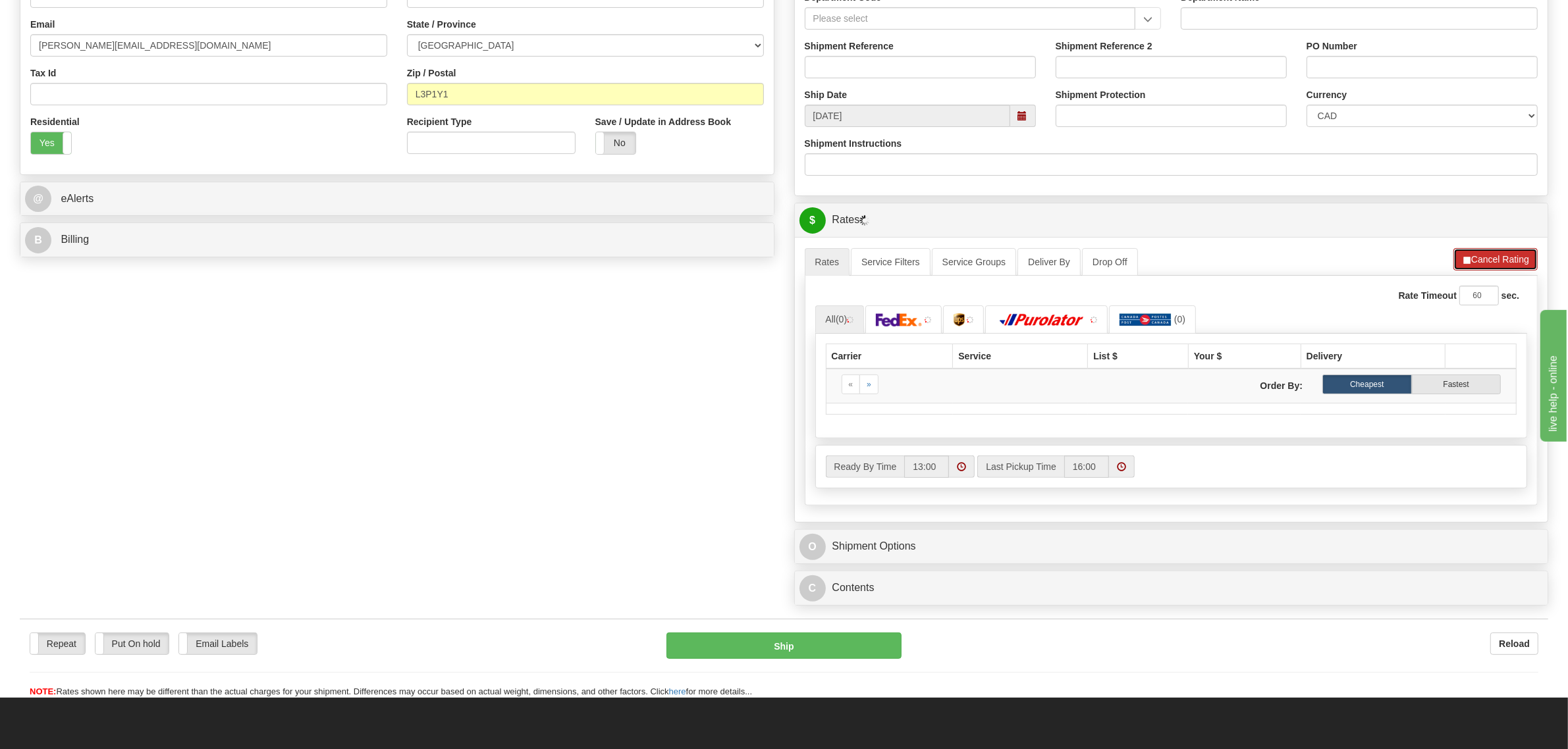
click at [1490, 258] on button "Cancel Rating" at bounding box center [1495, 259] width 84 height 23
click at [1490, 258] on button "Refresh Rates" at bounding box center [1495, 259] width 85 height 23
click at [1455, 258] on button "Refresh Rates" at bounding box center [1495, 259] width 85 height 23
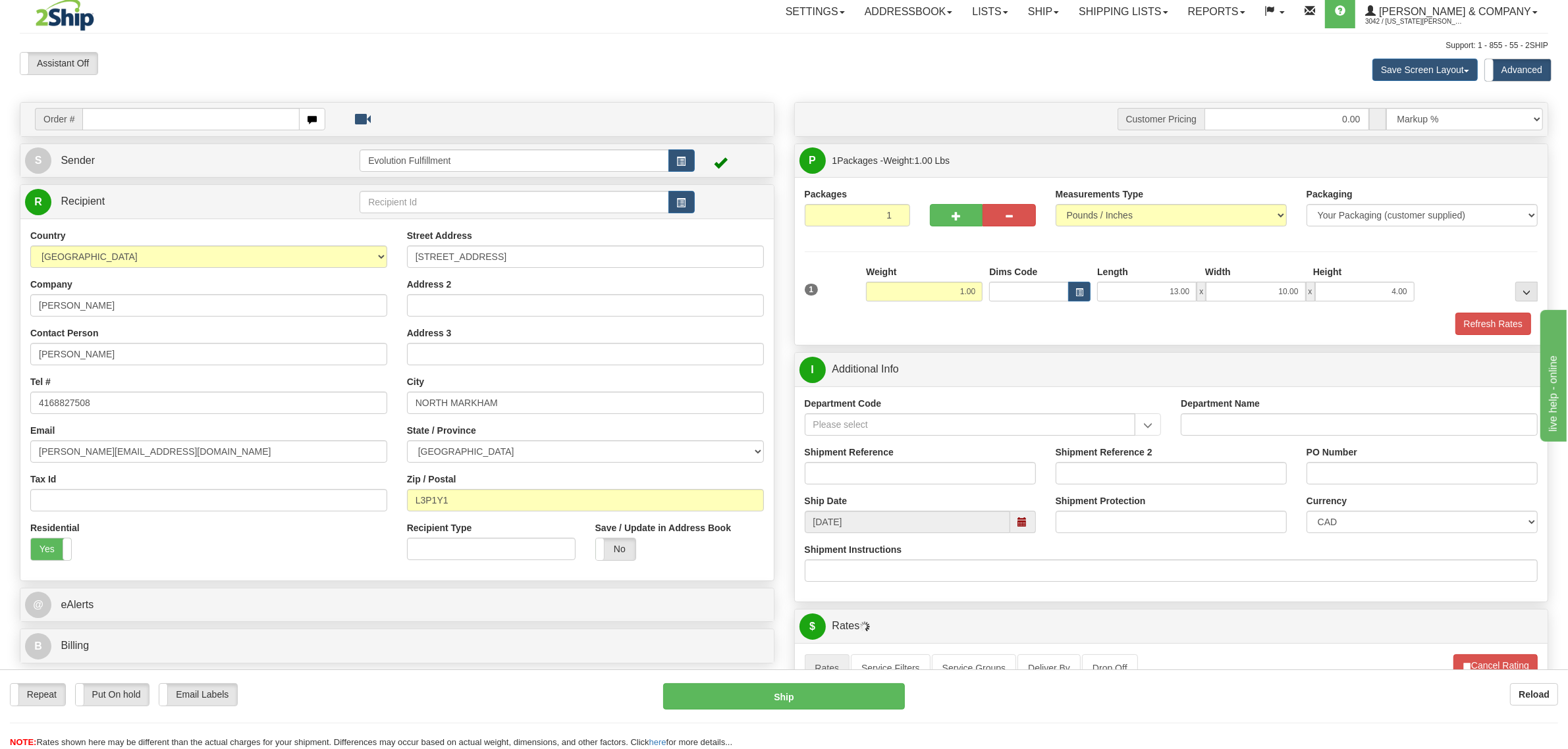
scroll to position [0, 0]
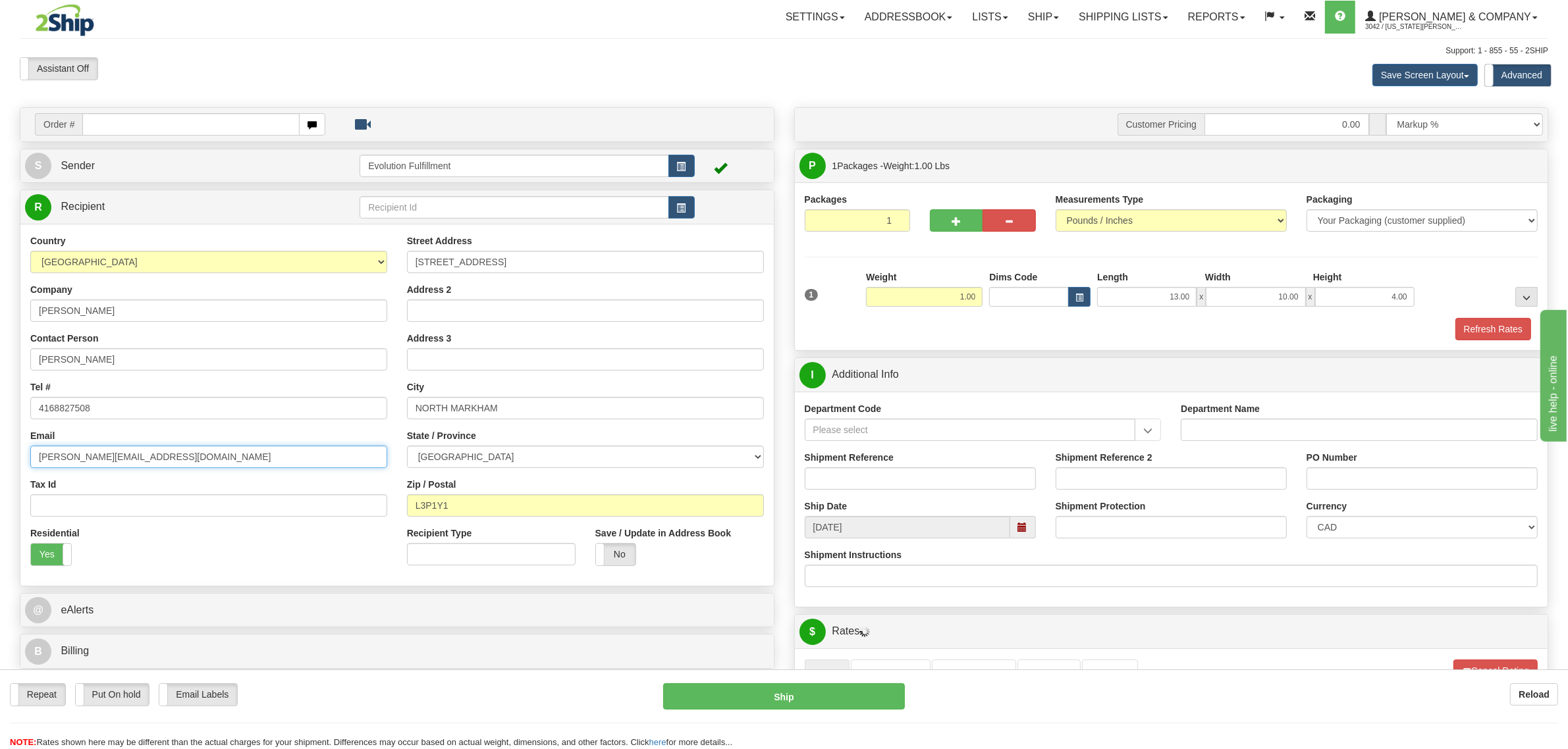
drag, startPoint x: 245, startPoint y: 456, endPoint x: 0, endPoint y: 456, distance: 245.0
click at [0, 456] on div "Toggle navigation Settings Shipping Preferences Fields Preferences New" at bounding box center [784, 545] width 1568 height 1091
click at [1466, 18] on span "[PERSON_NAME] & Company" at bounding box center [1453, 17] width 155 height 11
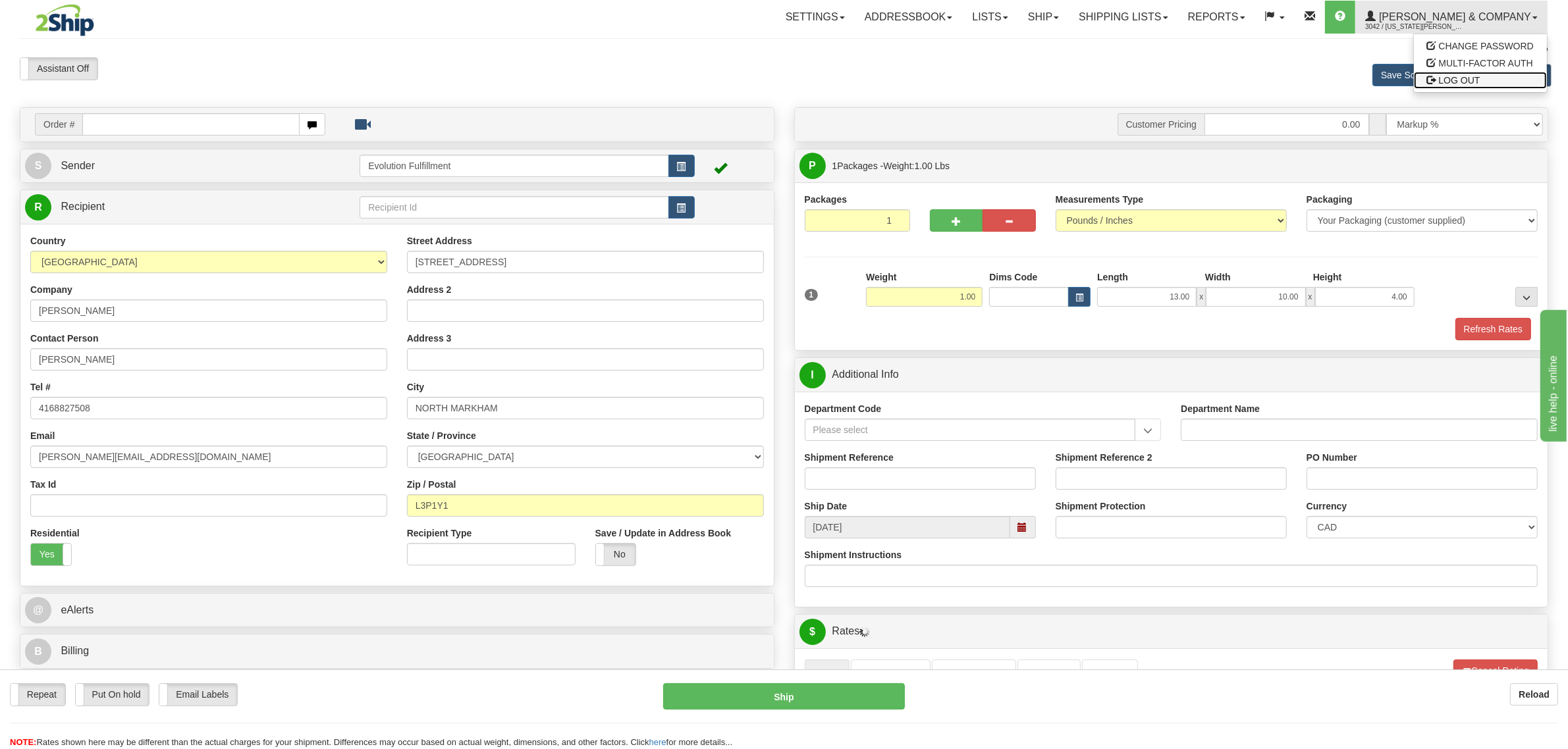
click at [1469, 73] on link "LOG OUT" at bounding box center [1480, 80] width 133 height 17
